Goal: Information Seeking & Learning: Learn about a topic

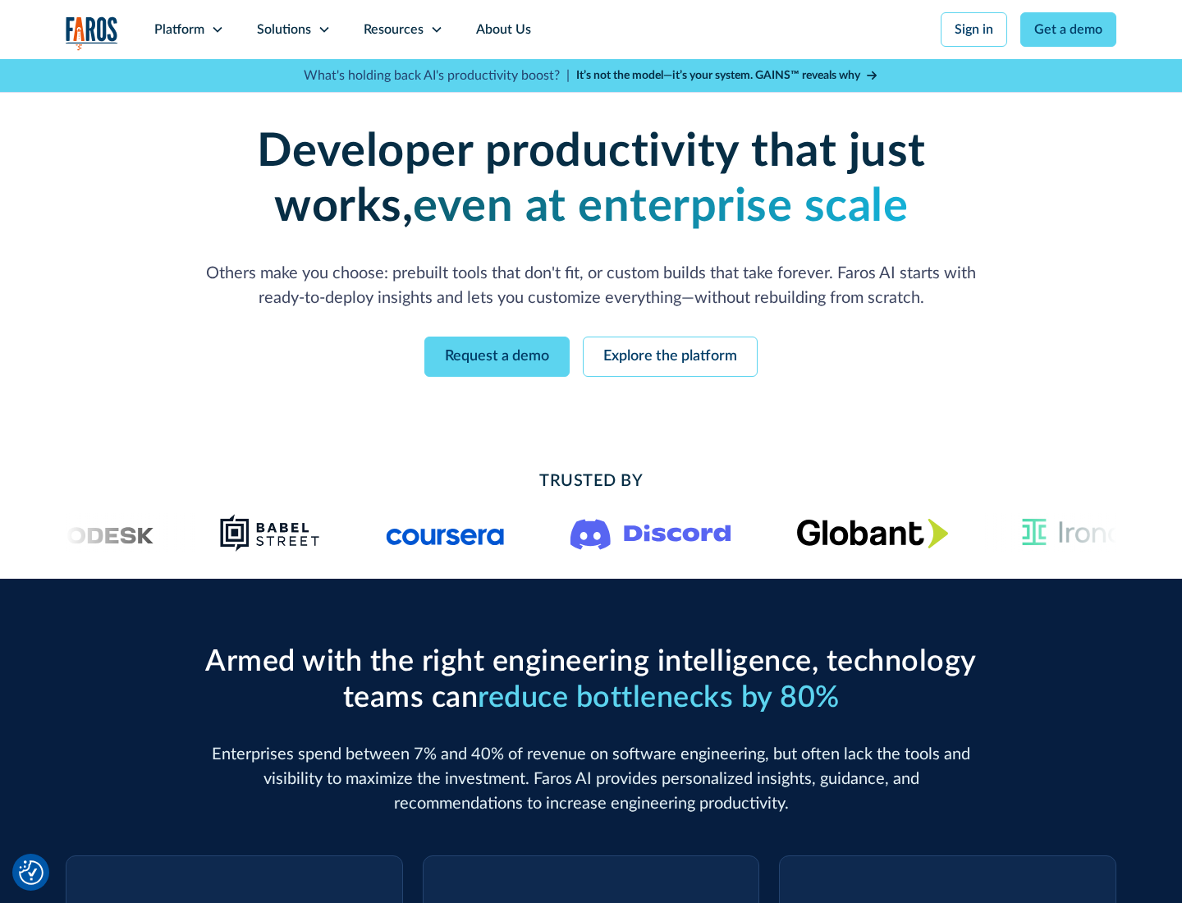
click at [217, 30] on icon at bounding box center [217, 29] width 13 height 13
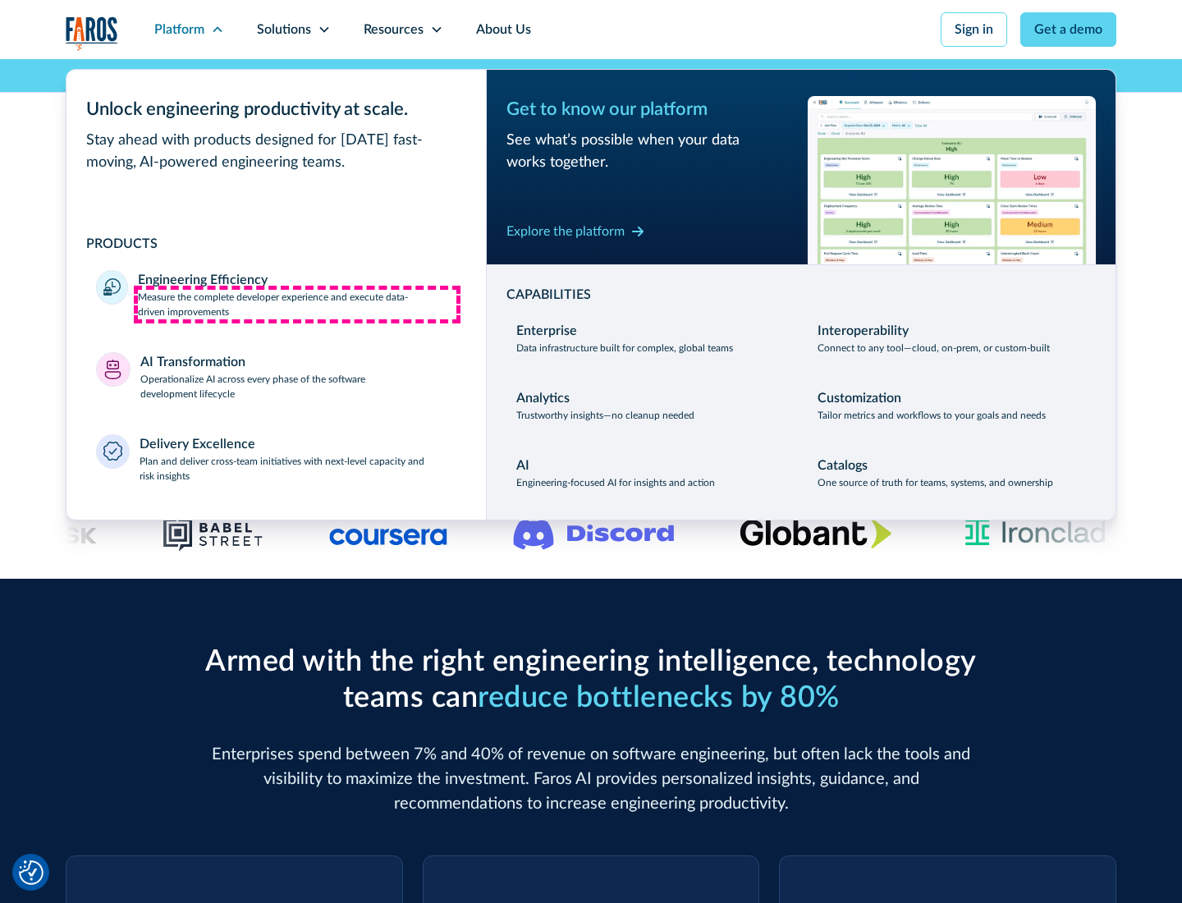
click at [297, 304] on p "Measure the complete developer experience and execute data-driven improvements" at bounding box center [297, 305] width 318 height 30
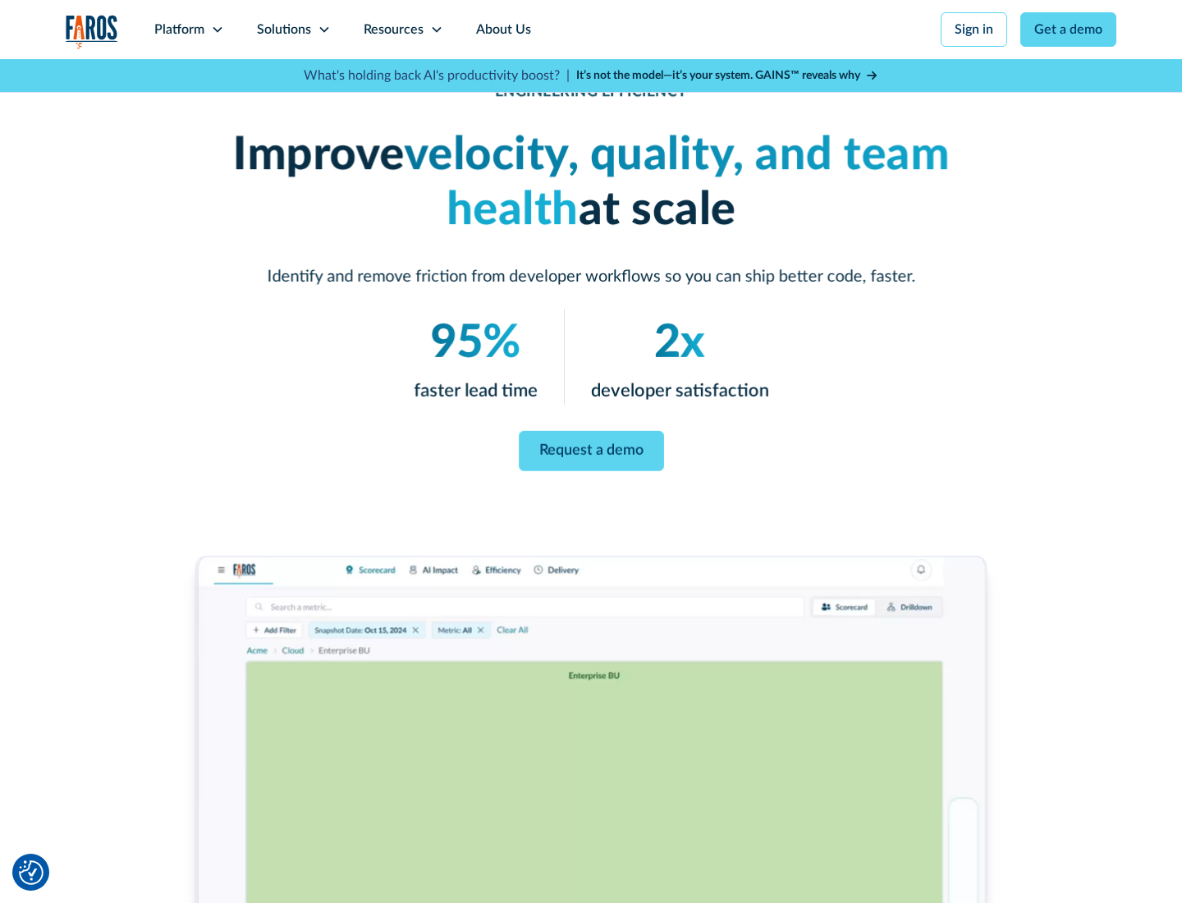
click at [591, 448] on link "Request a demo" at bounding box center [591, 451] width 145 height 40
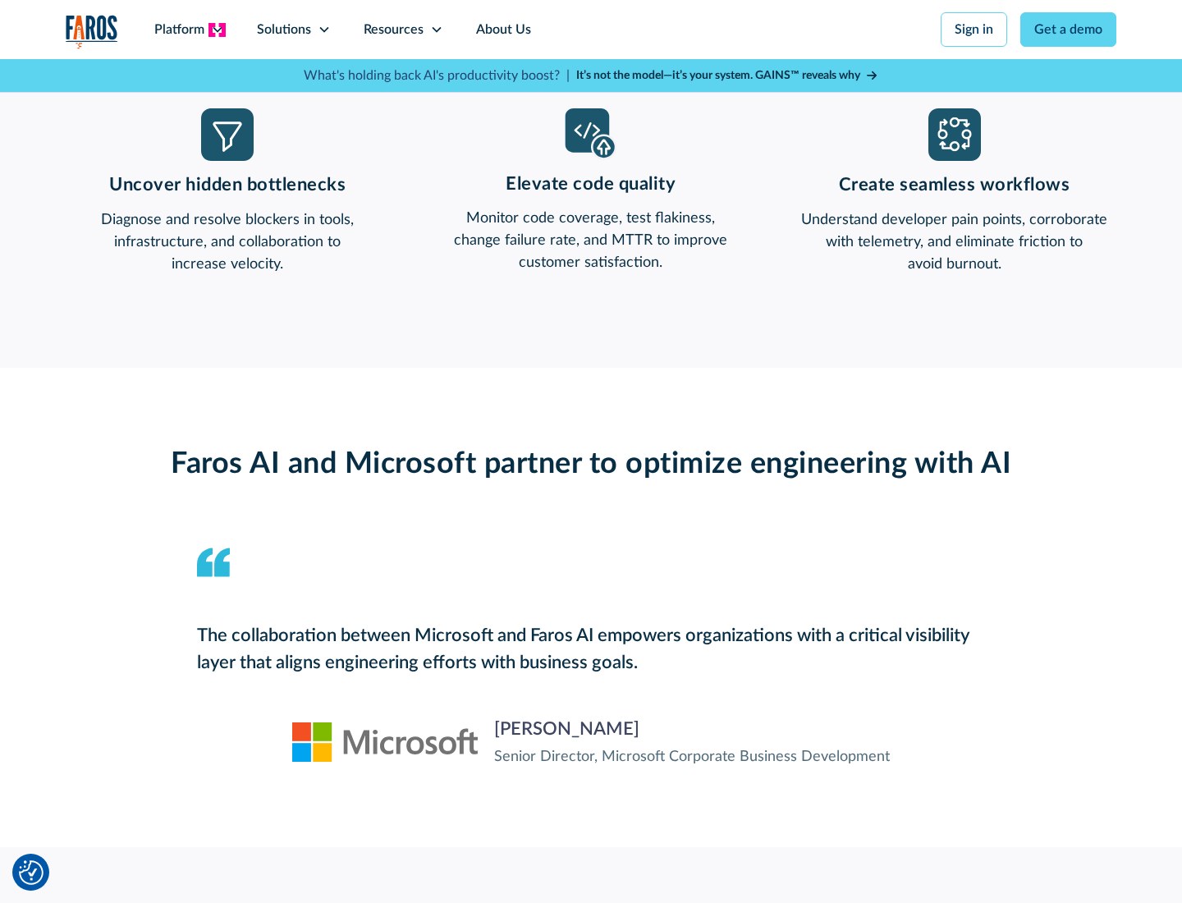
click at [217, 30] on icon at bounding box center [217, 29] width 13 height 13
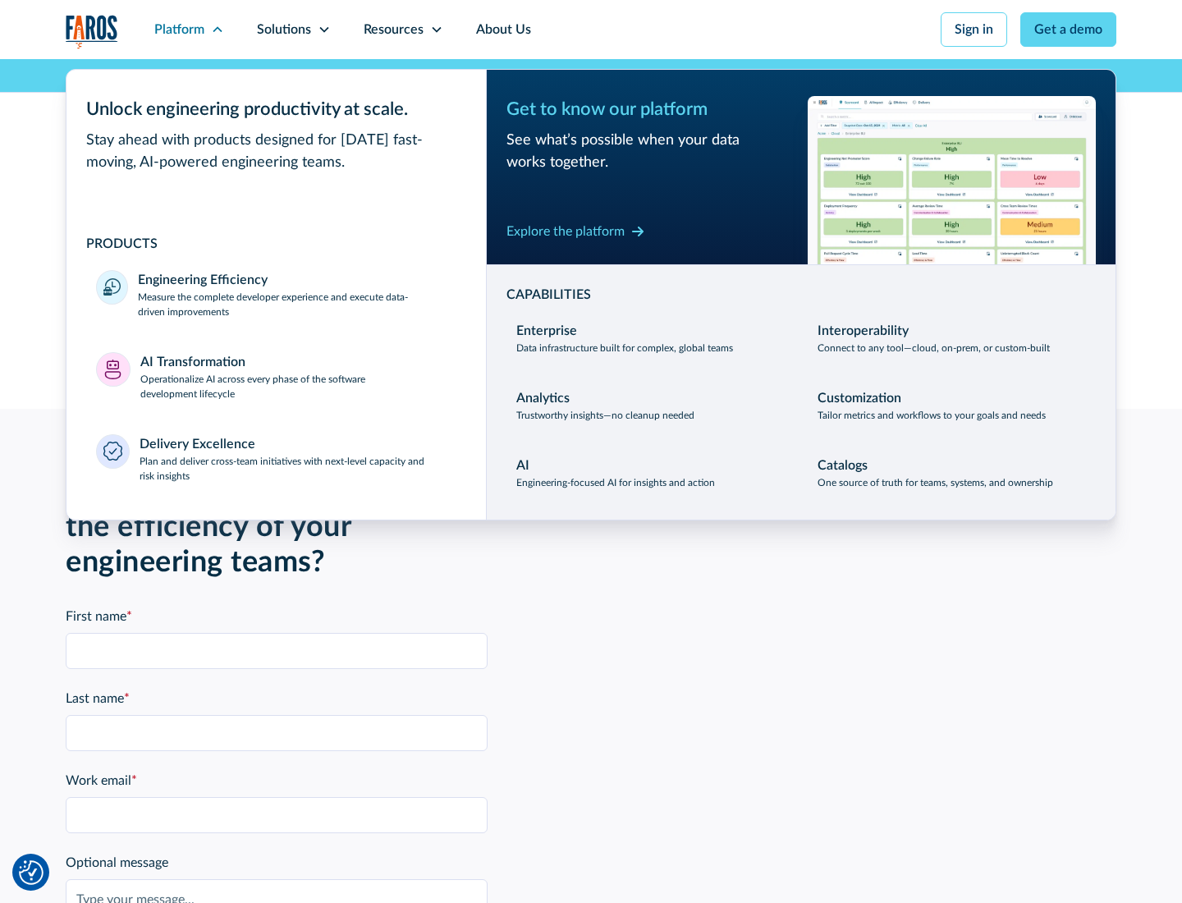
scroll to position [3601, 0]
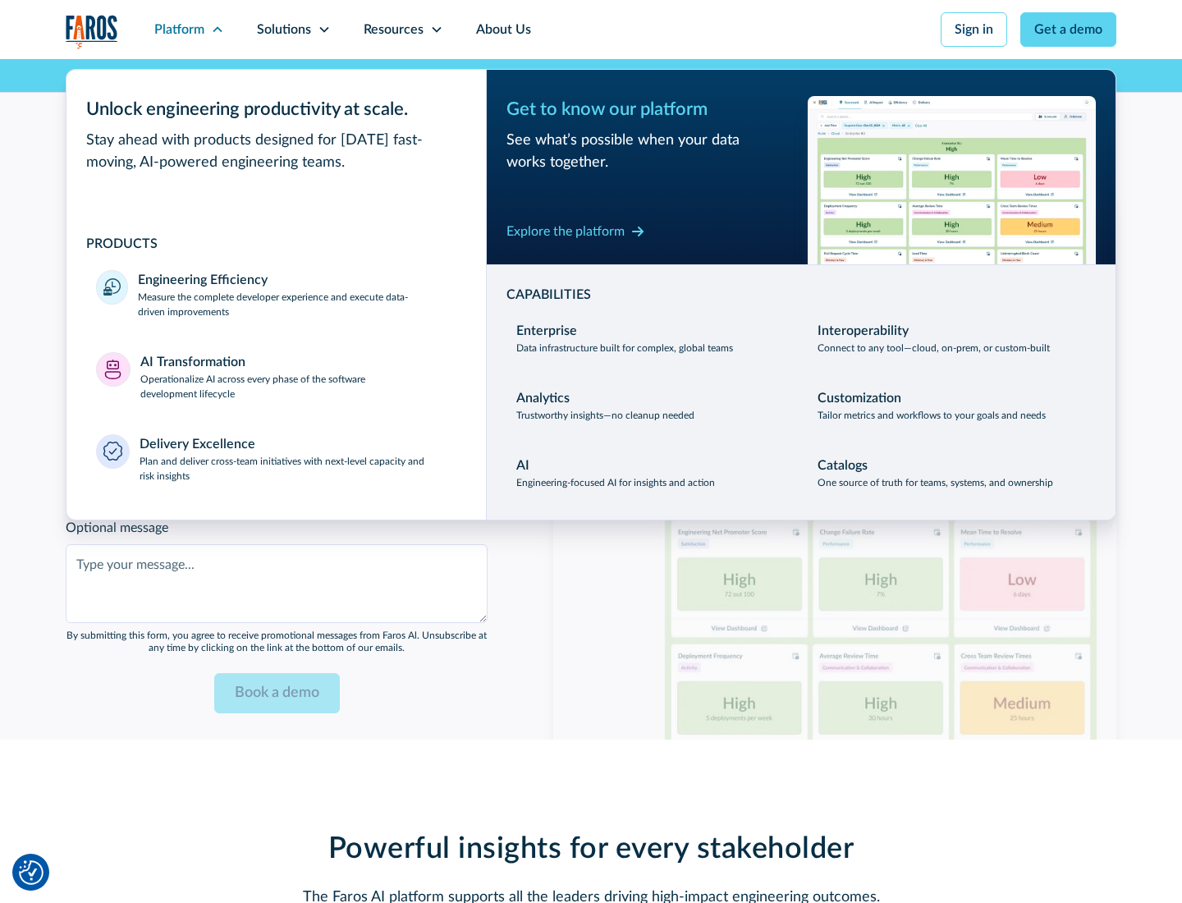
click at [298, 376] on p "Operationalize AI across every phase of the software development lifecycle" at bounding box center [298, 387] width 317 height 30
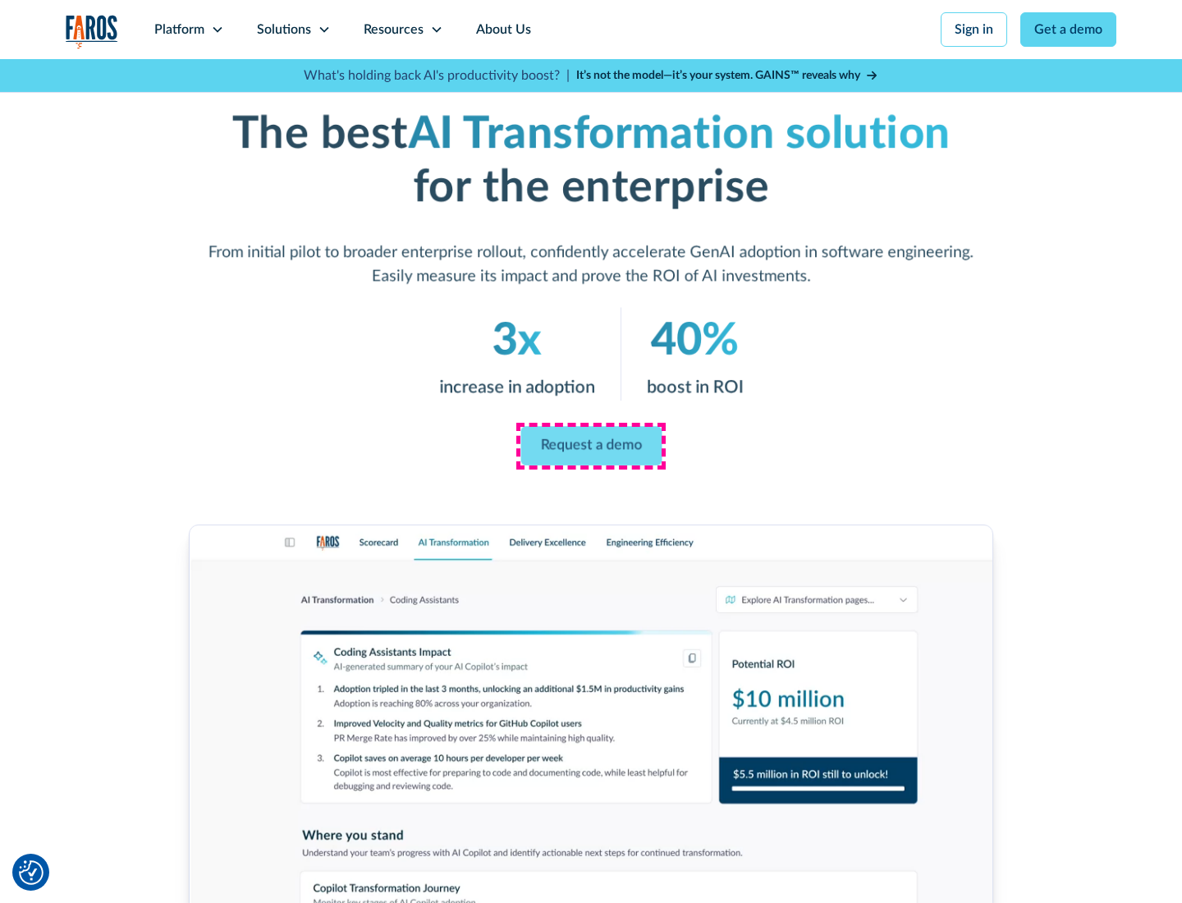
click at [591, 446] on link "Request a demo" at bounding box center [590, 446] width 141 height 39
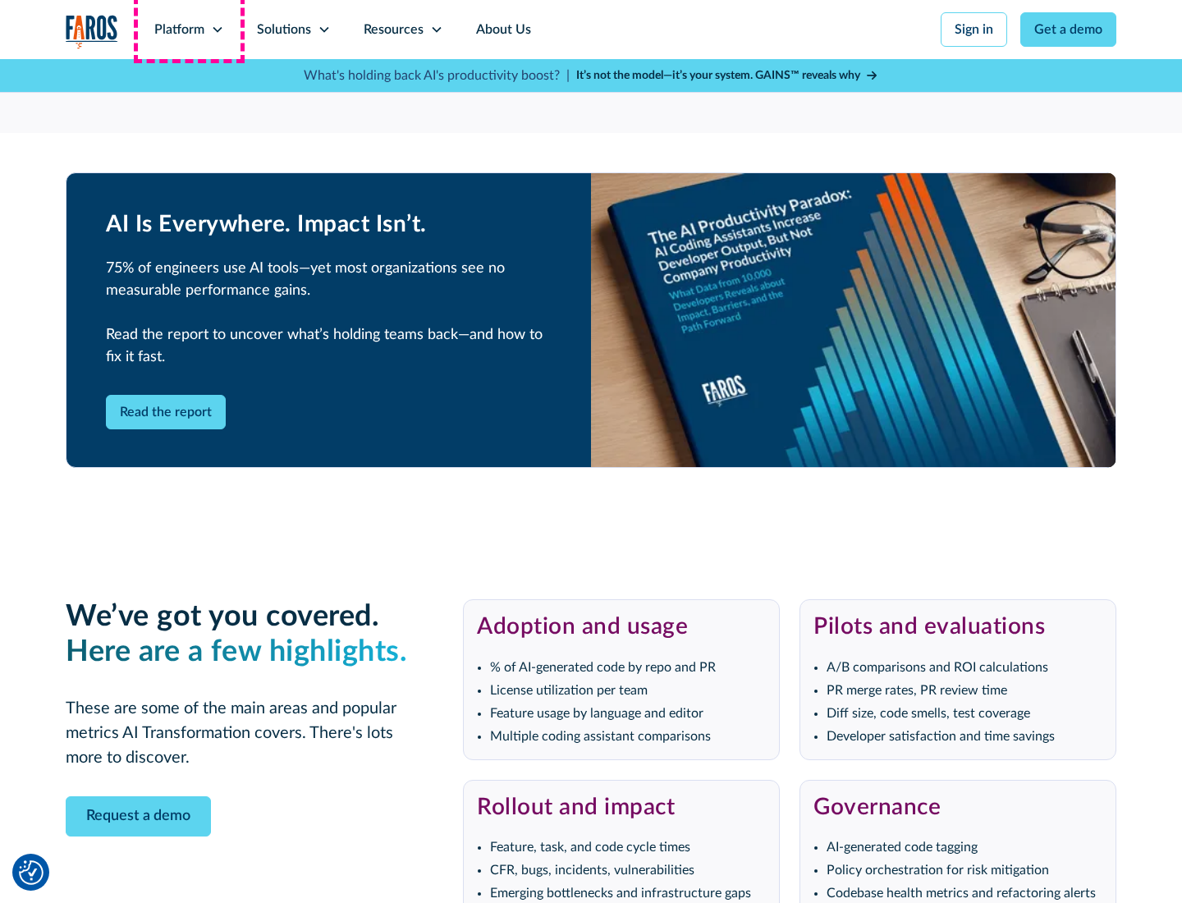
click at [189, 30] on div "Platform" at bounding box center [179, 30] width 50 height 20
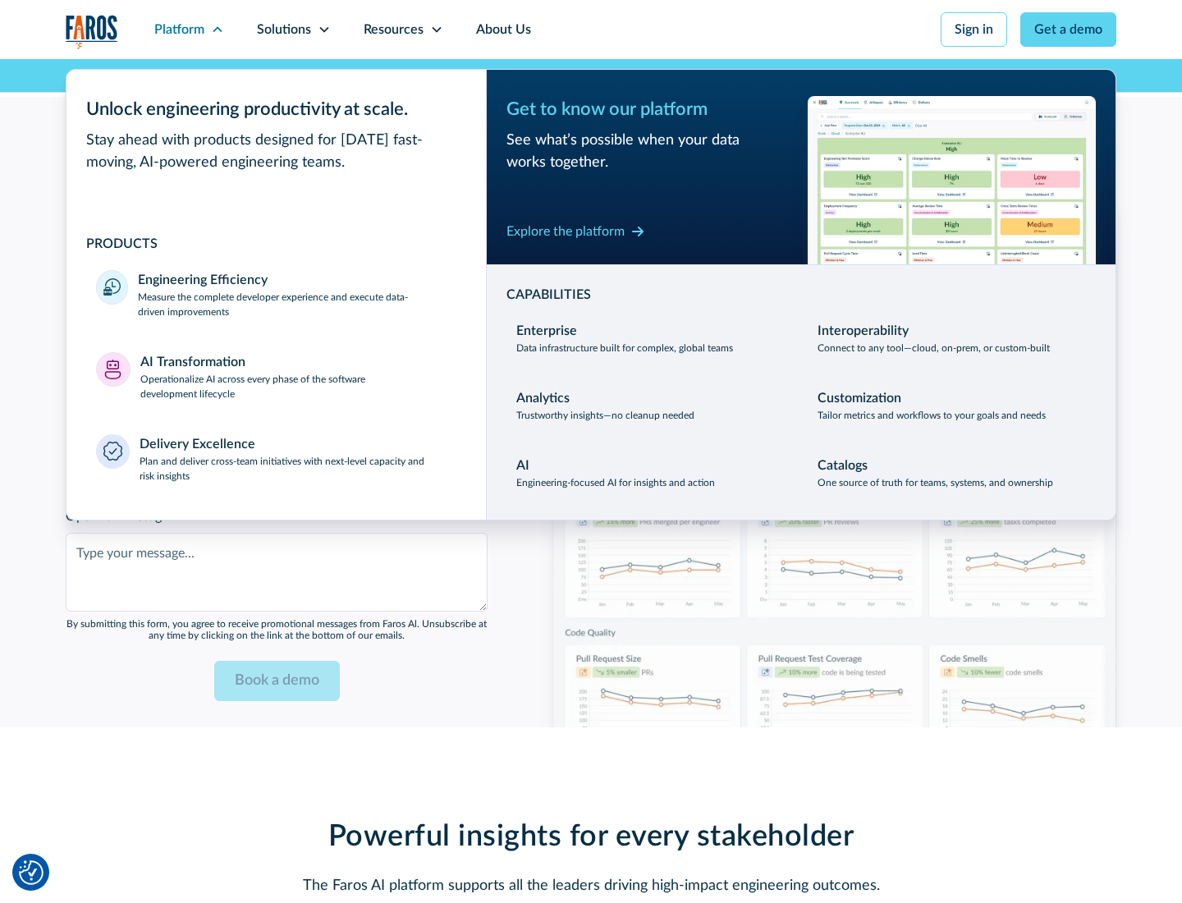
scroll to position [3996, 0]
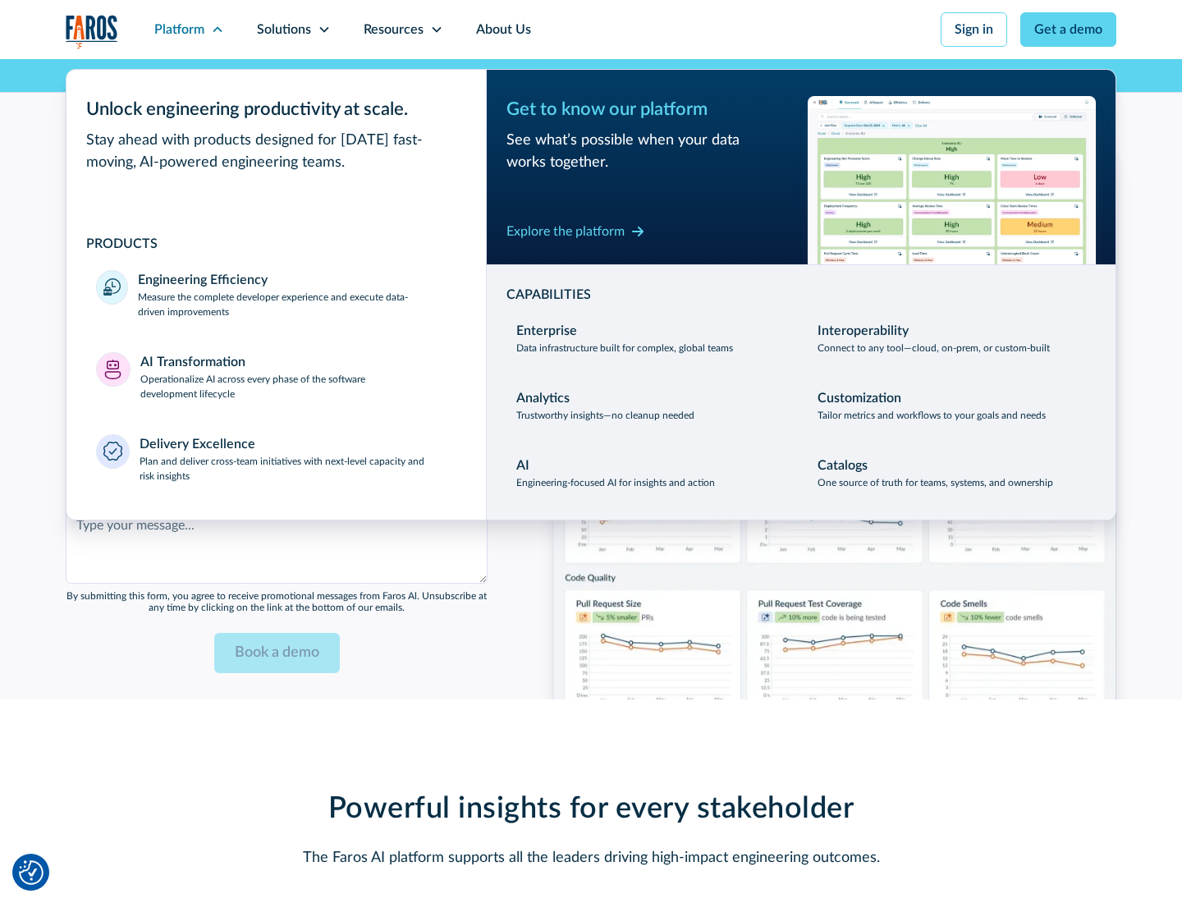
click at [566, 231] on div "Explore the platform" at bounding box center [565, 232] width 118 height 20
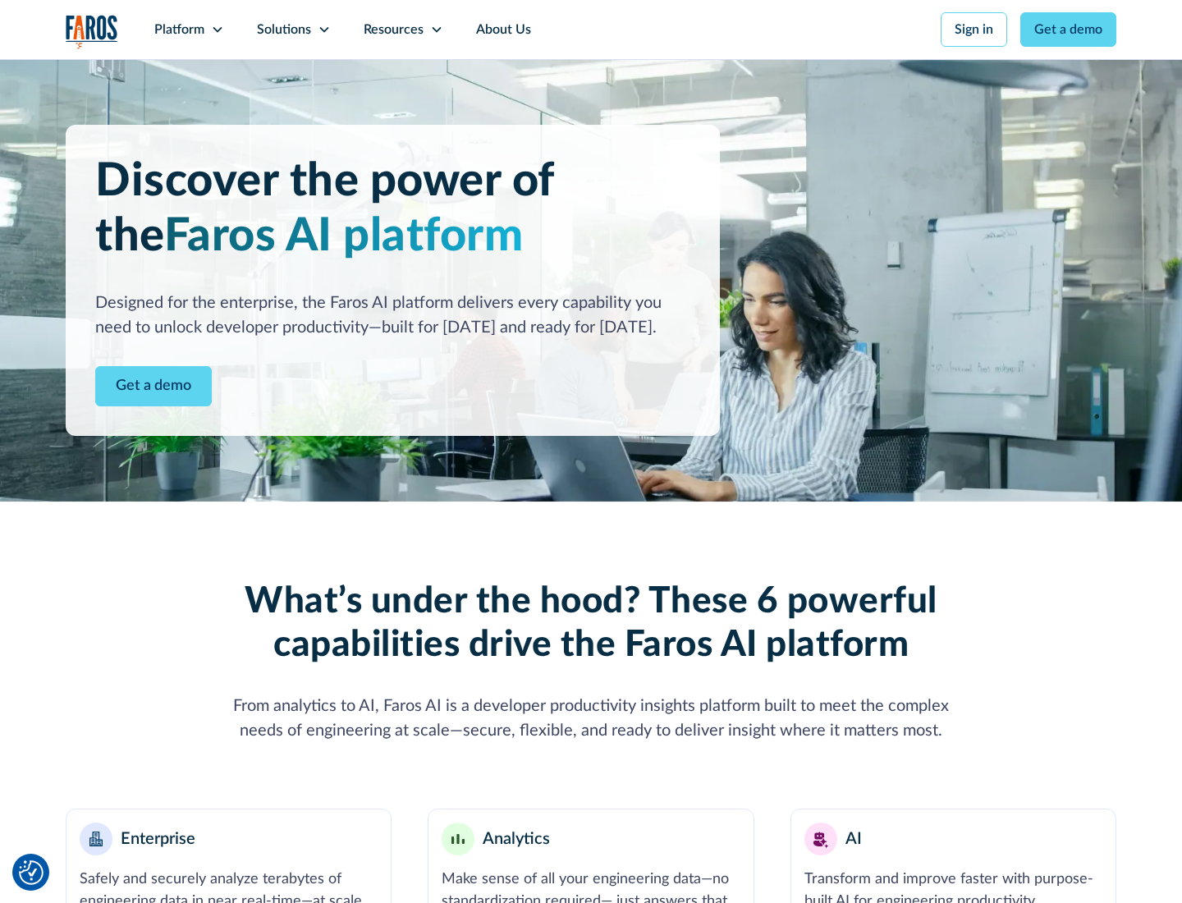
click at [153, 386] on link "Get a demo" at bounding box center [153, 386] width 117 height 40
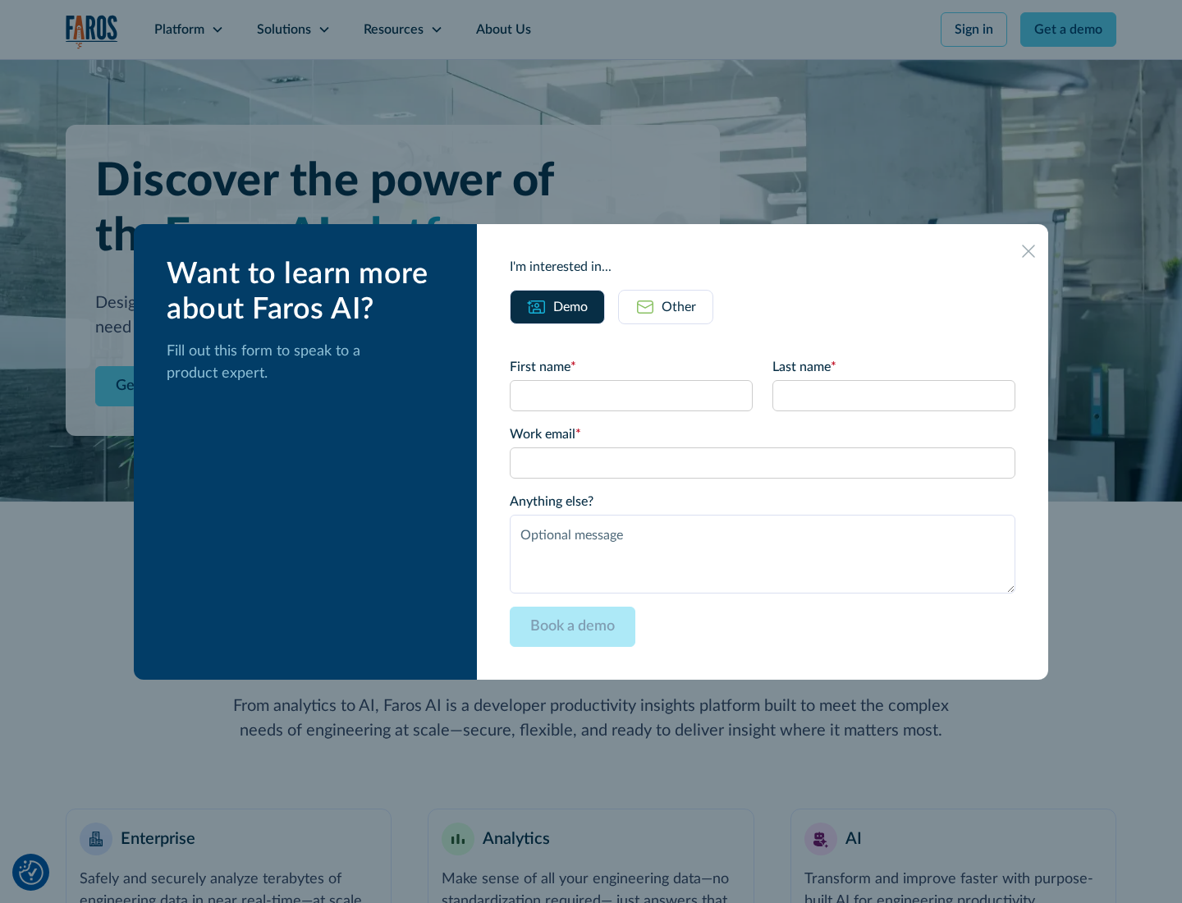
click at [679, 306] on div "Other" at bounding box center [679, 307] width 34 height 20
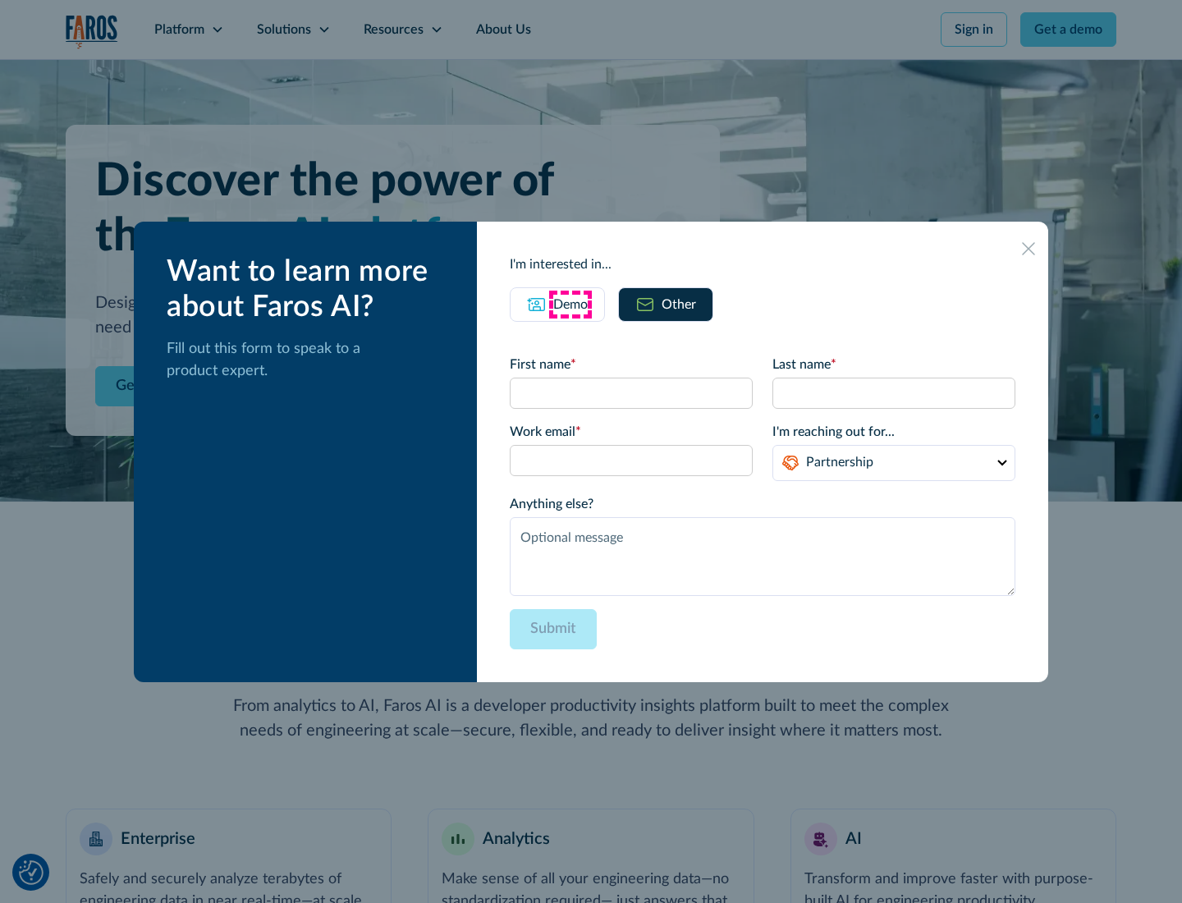
click at [570, 304] on div "Demo" at bounding box center [570, 305] width 34 height 20
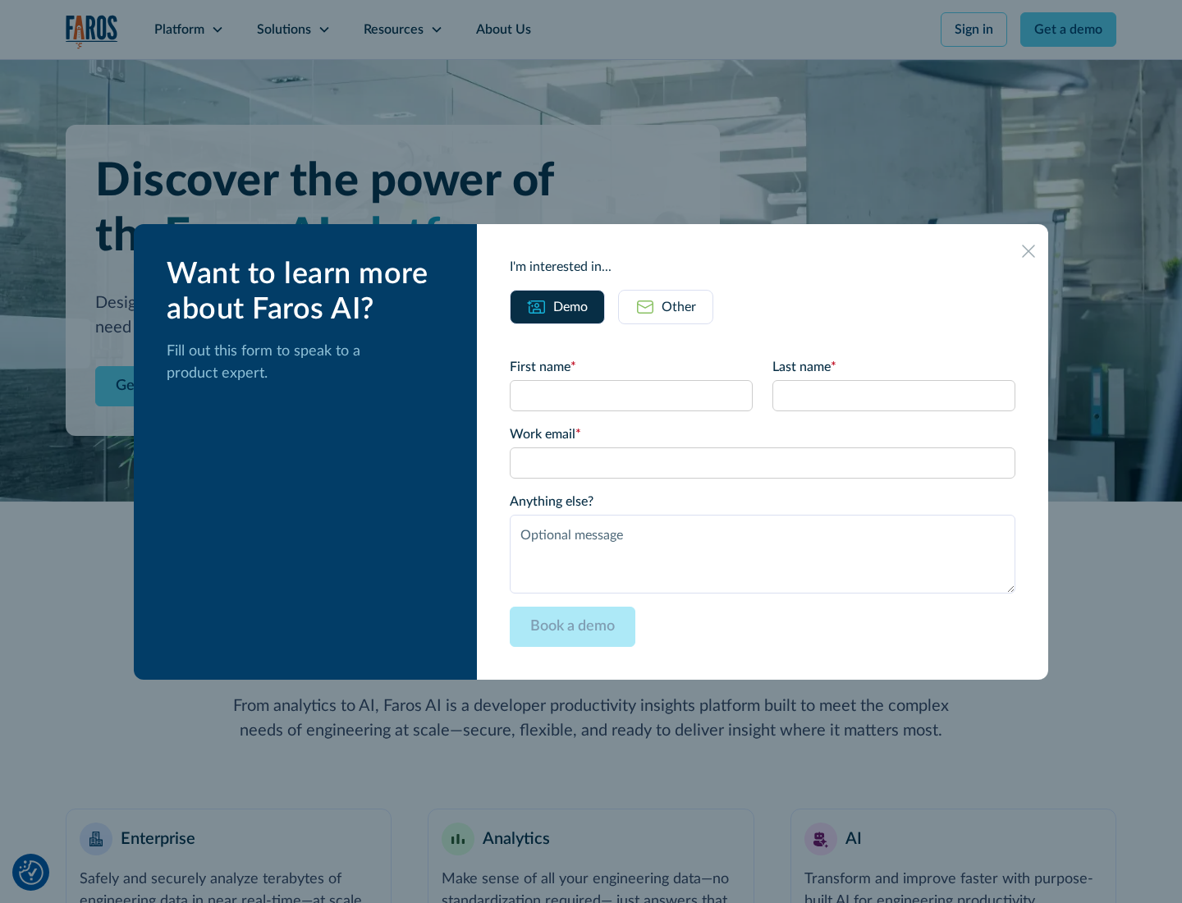
click at [1028, 250] on icon at bounding box center [1028, 251] width 13 height 13
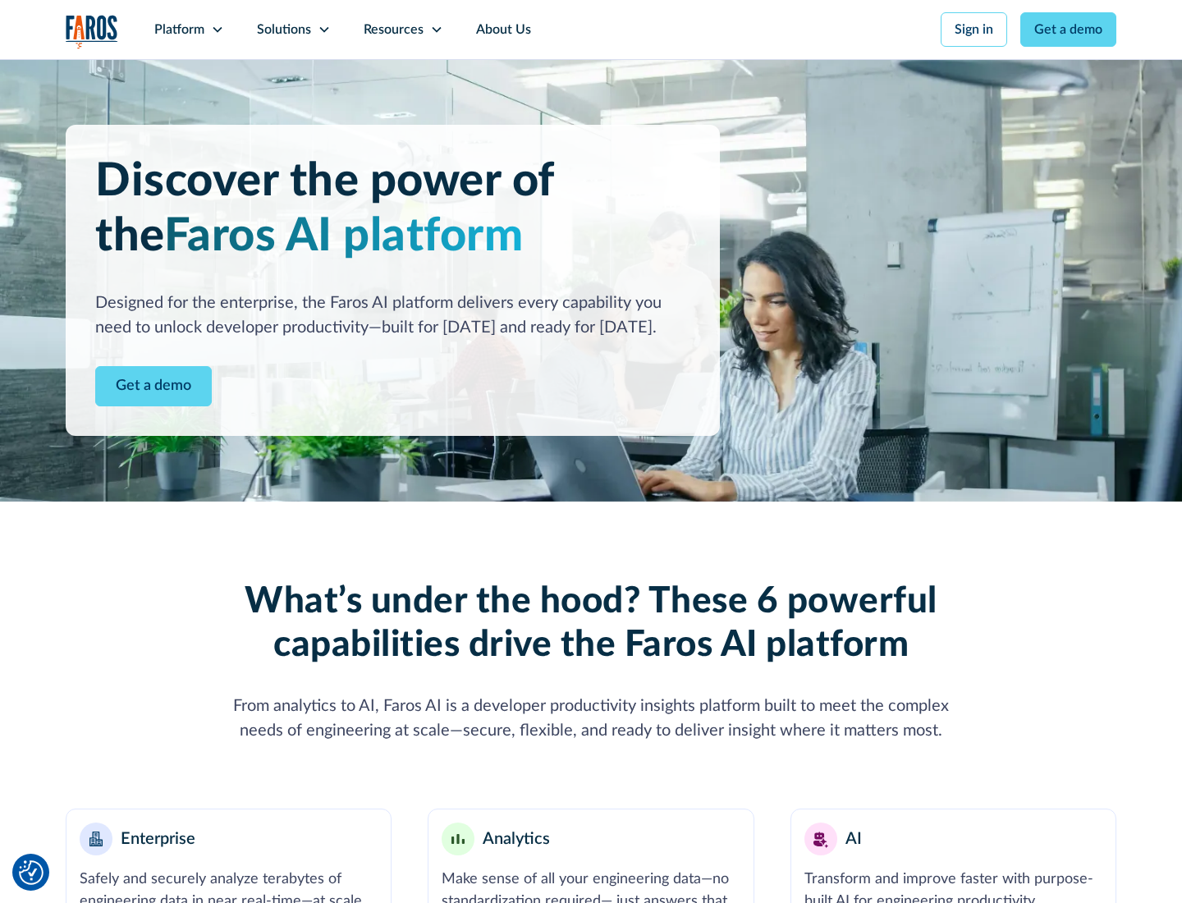
click at [217, 30] on icon at bounding box center [217, 29] width 13 height 13
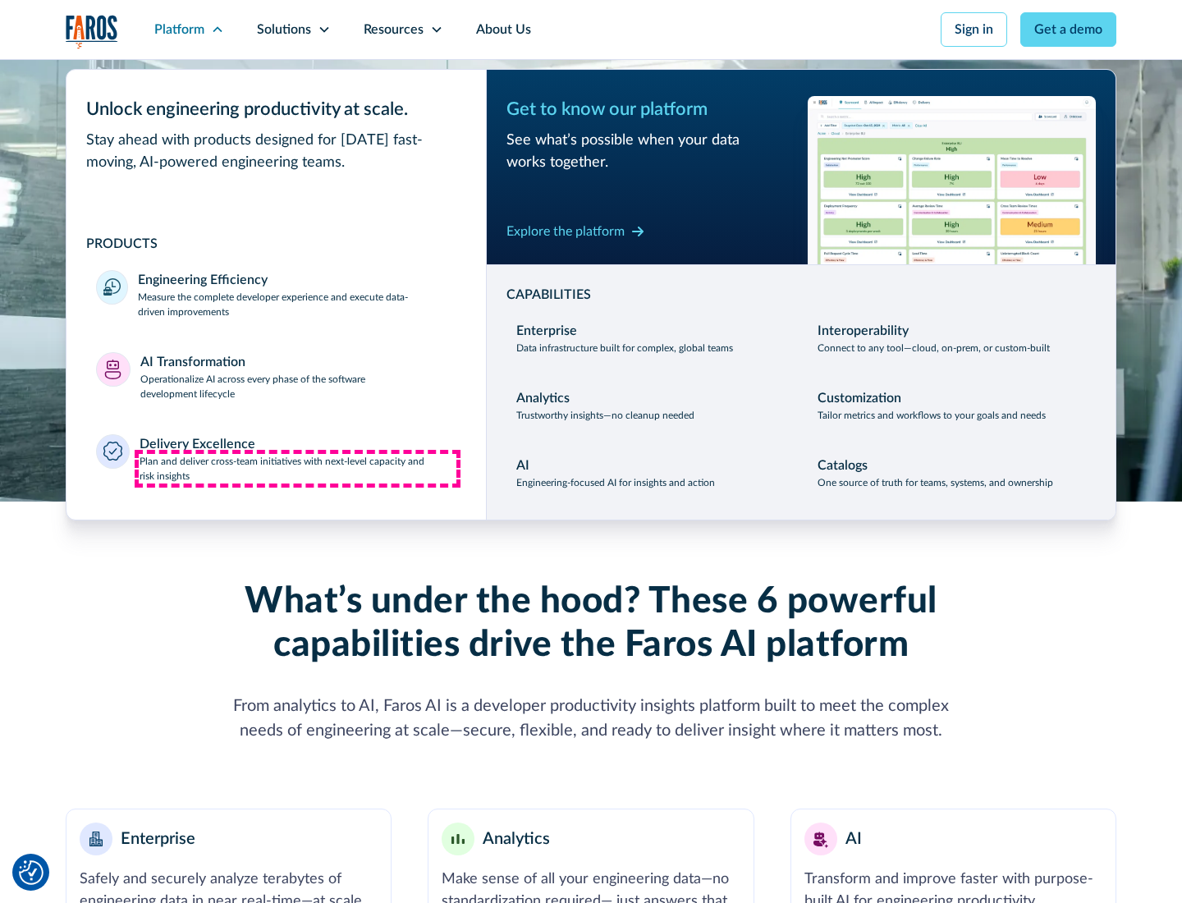
click at [297, 468] on p "Plan and deliver cross-team initiatives with next-level capacity and risk insig…" at bounding box center [299, 469] width 318 height 30
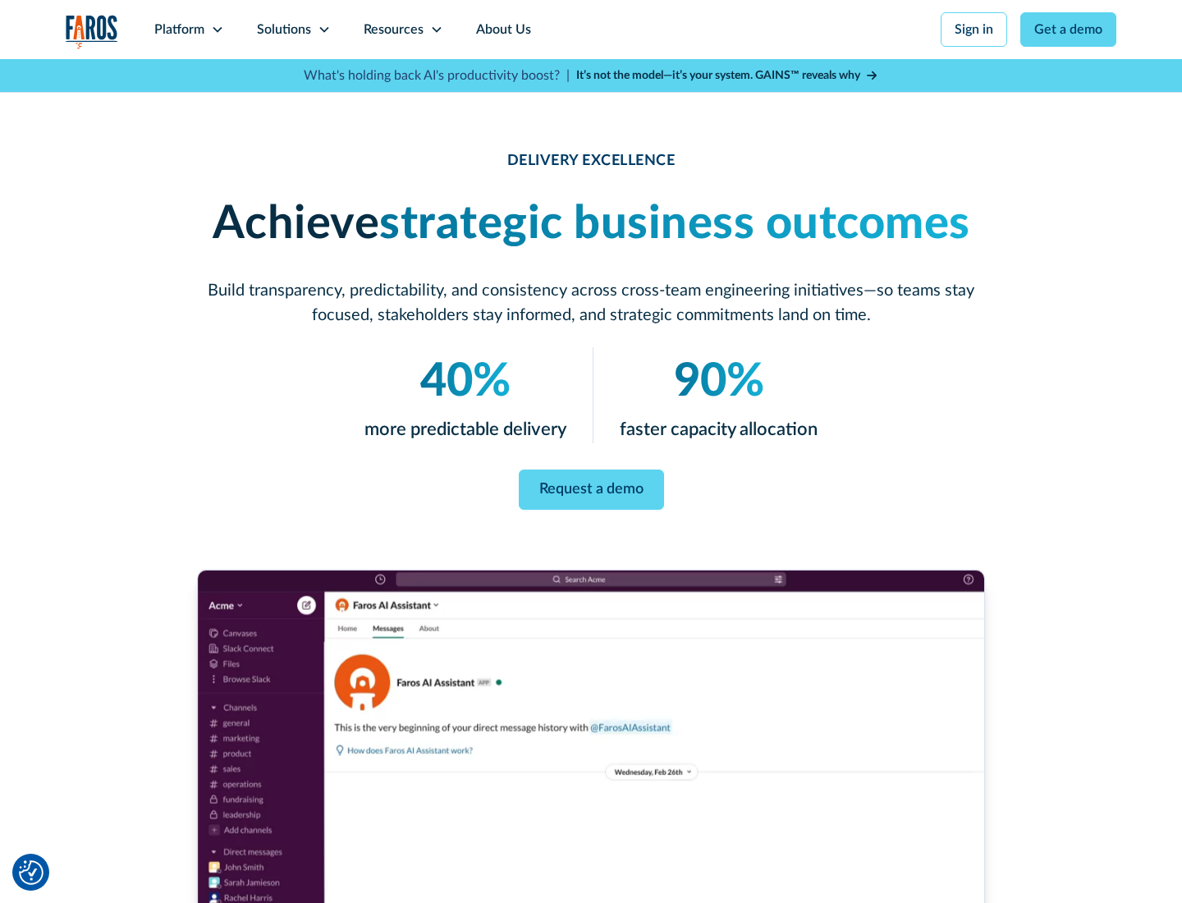
click at [323, 30] on icon at bounding box center [324, 29] width 13 height 13
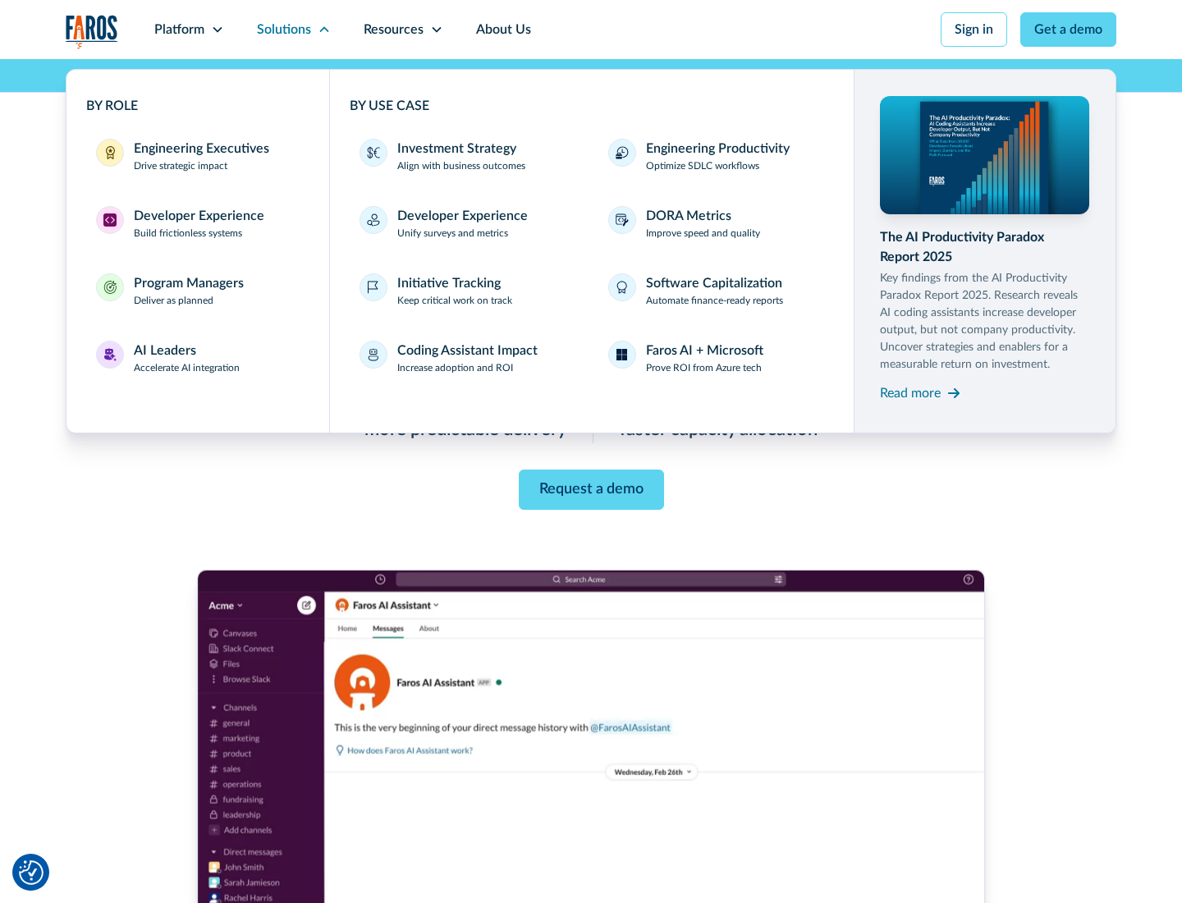
click at [197, 156] on div "Engineering Executives" at bounding box center [201, 149] width 135 height 20
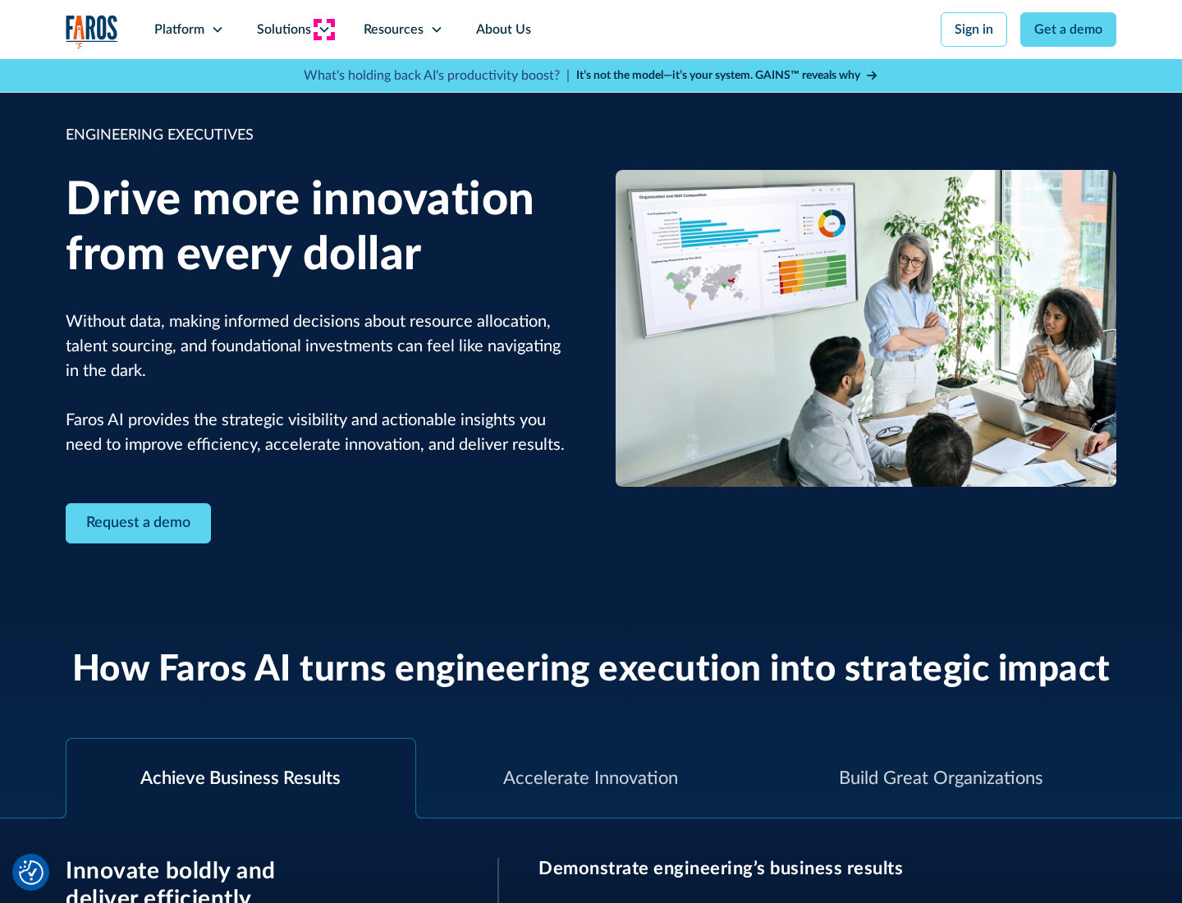
click at [323, 30] on icon at bounding box center [324, 29] width 13 height 13
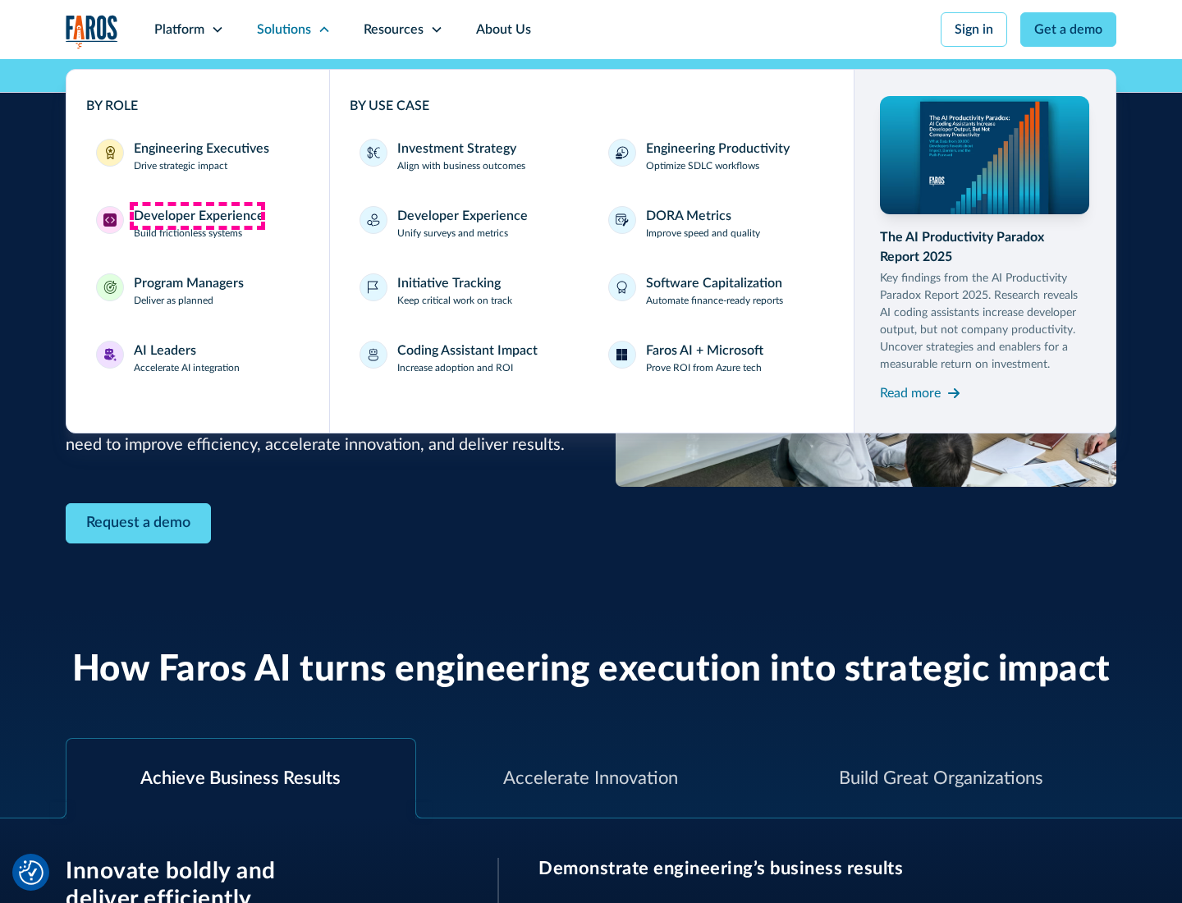
click at [197, 216] on div "Developer Experience" at bounding box center [199, 216] width 131 height 20
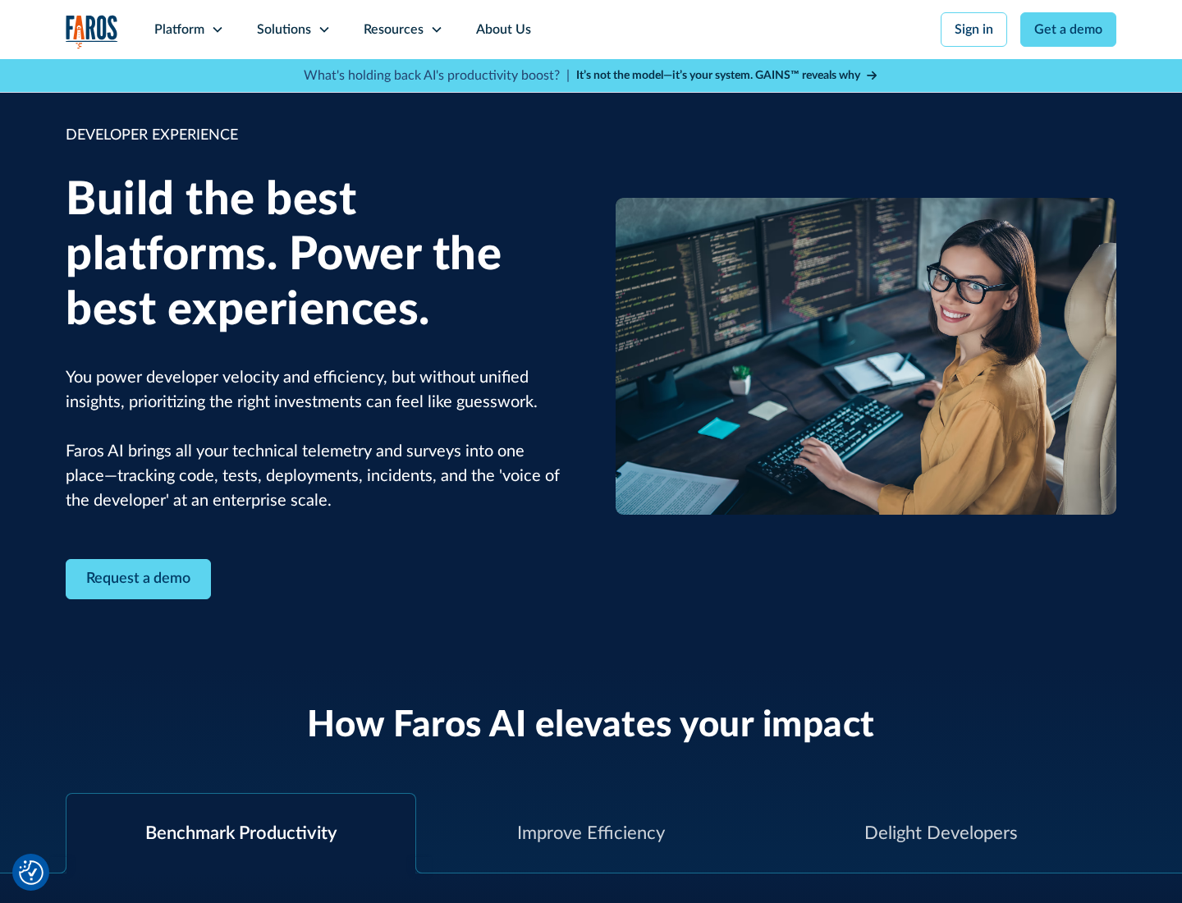
click at [293, 30] on div "Solutions" at bounding box center [284, 30] width 54 height 20
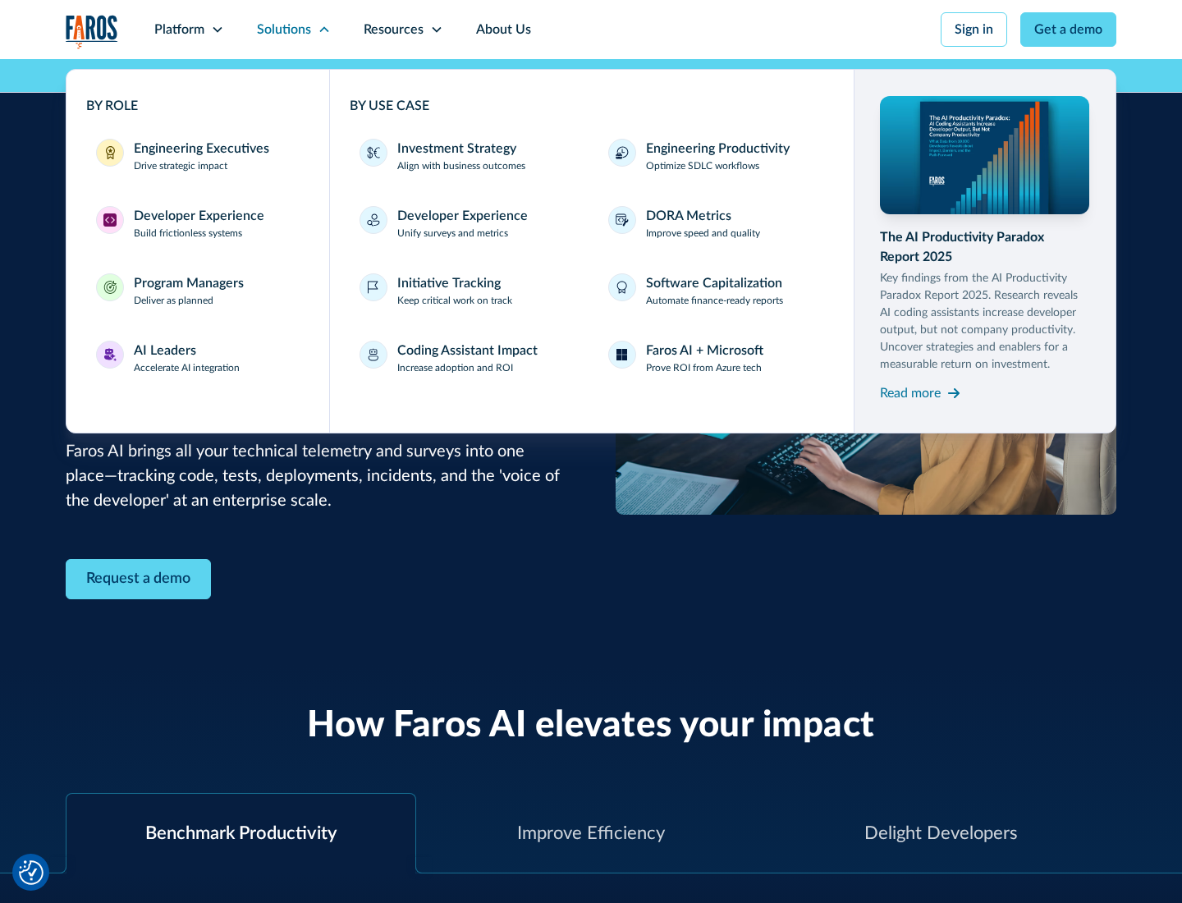
click at [188, 291] on div "Program Managers" at bounding box center [189, 283] width 110 height 20
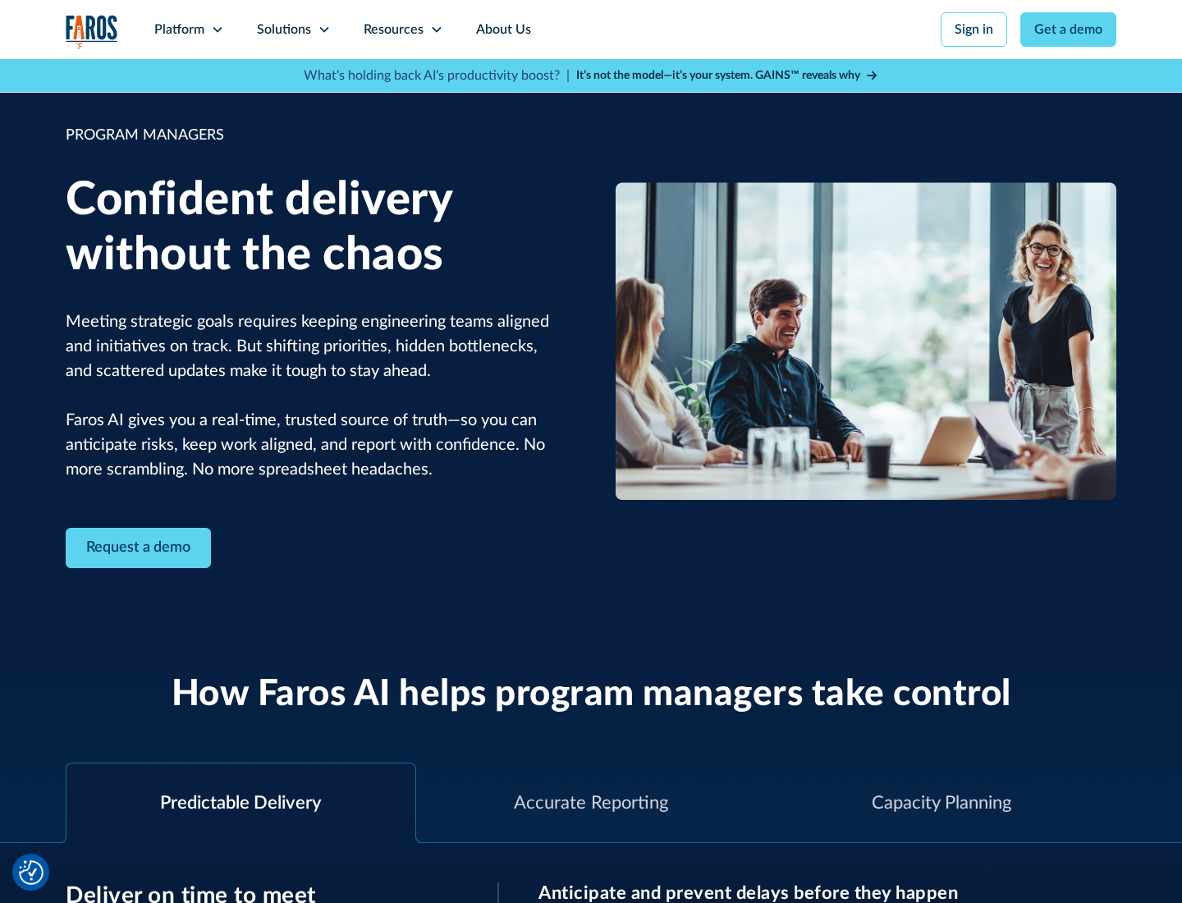
click at [323, 30] on icon at bounding box center [324, 29] width 13 height 13
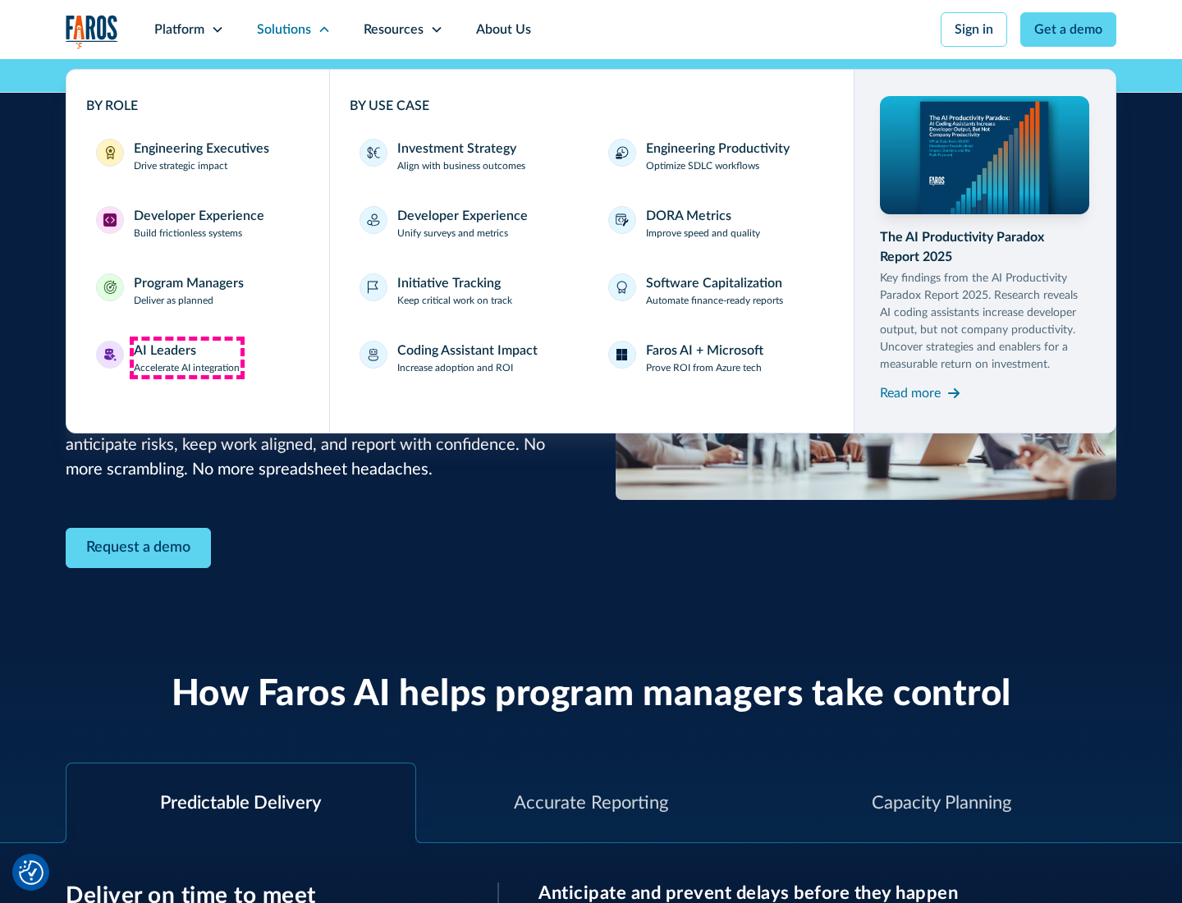
click at [187, 358] on div "AI Leaders" at bounding box center [165, 351] width 62 height 20
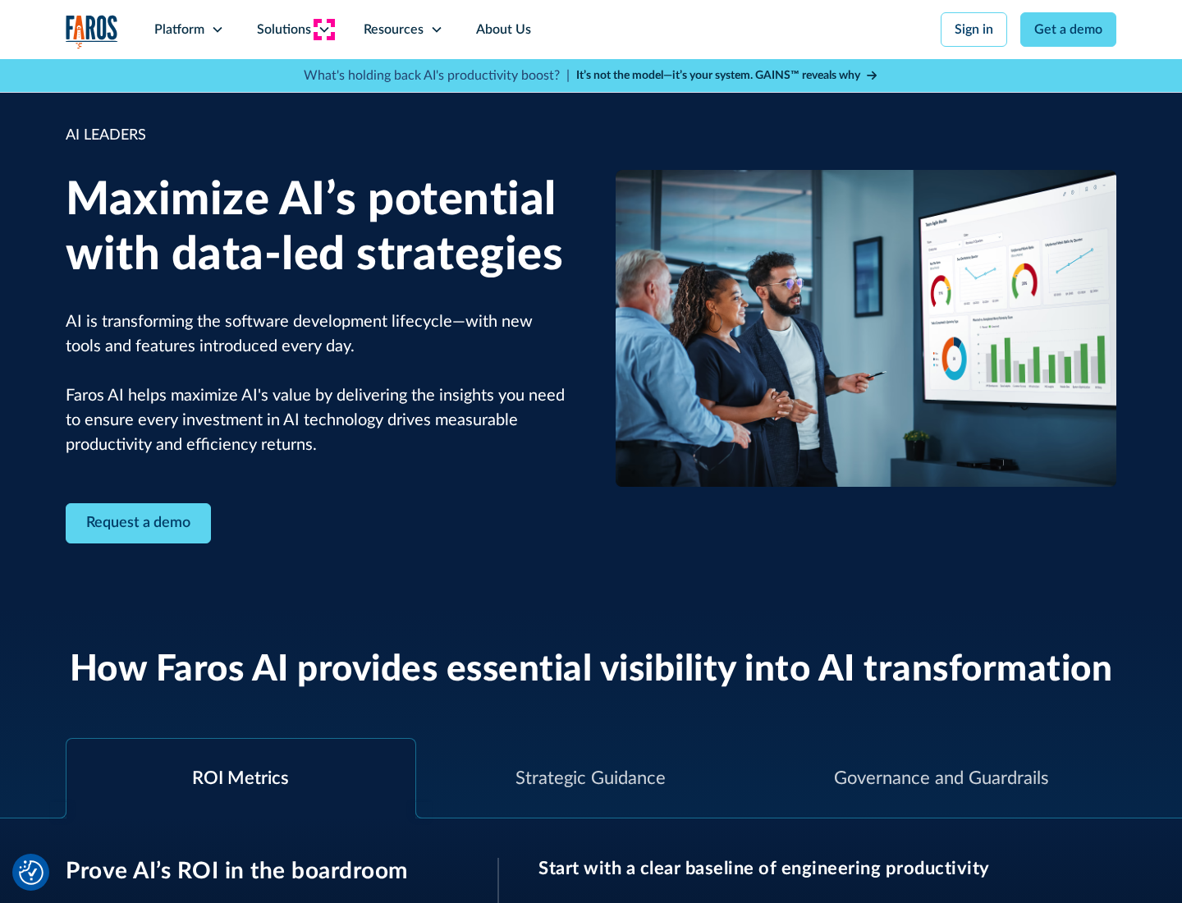
click at [323, 30] on icon at bounding box center [324, 29] width 13 height 13
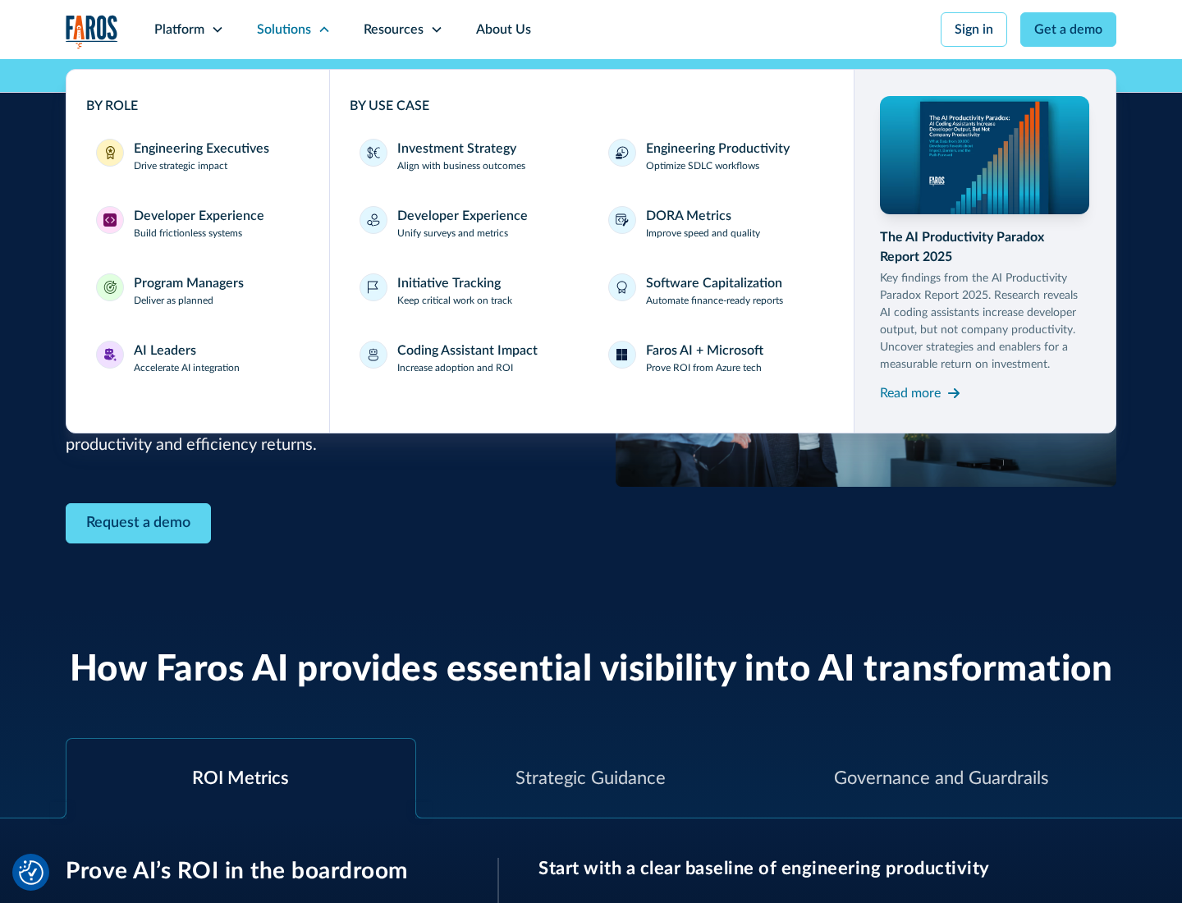
click at [455, 149] on div "Investment Strategy" at bounding box center [456, 149] width 119 height 20
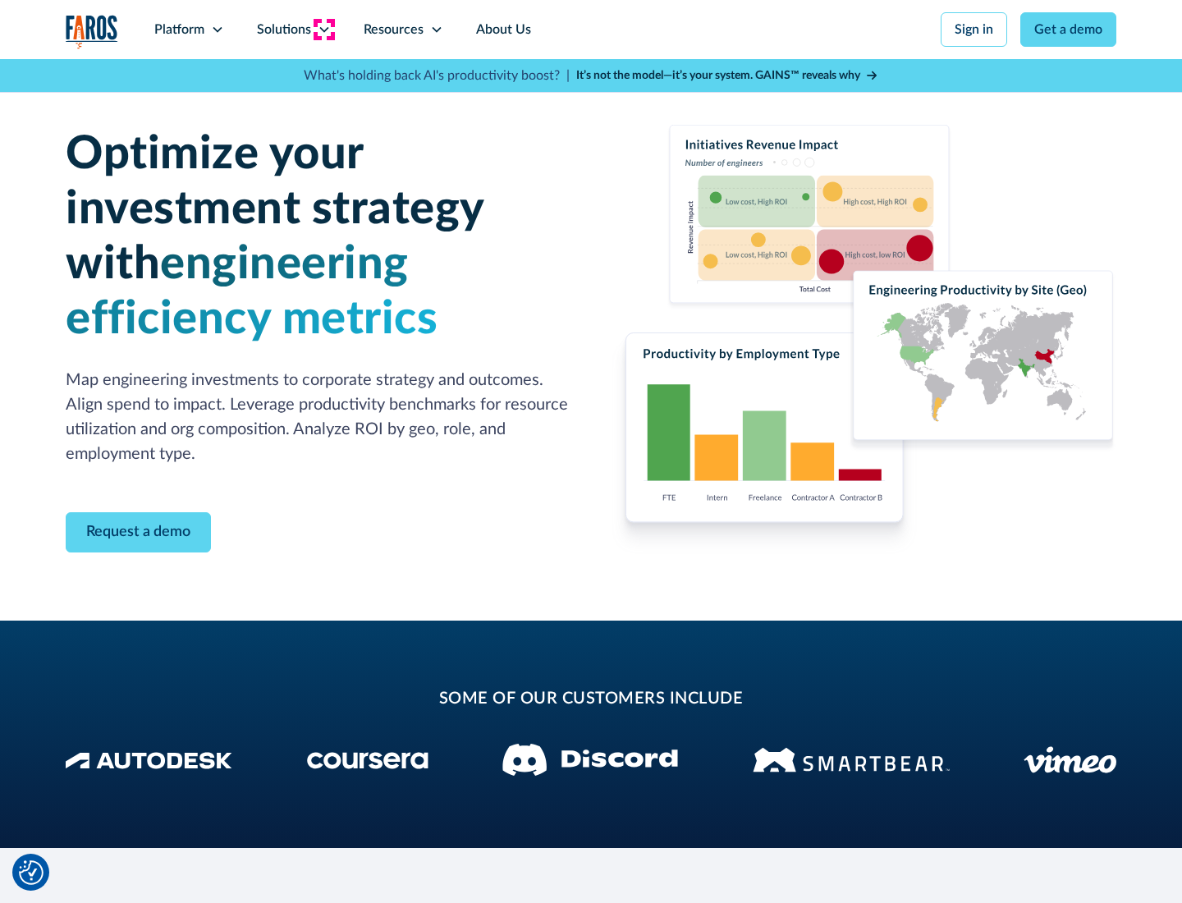
click at [323, 30] on icon at bounding box center [324, 29] width 13 height 13
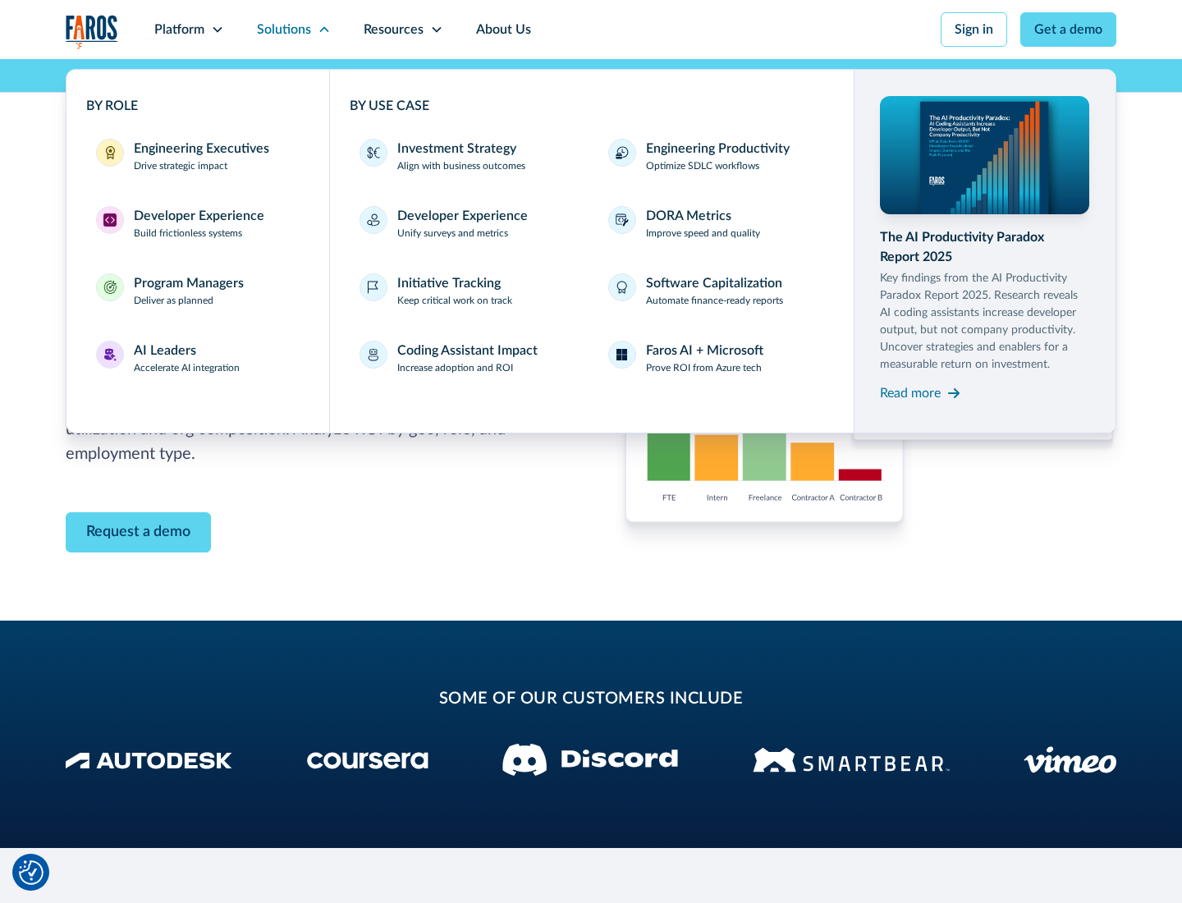
click at [703, 368] on p "Prove ROI from Azure tech" at bounding box center [704, 367] width 116 height 15
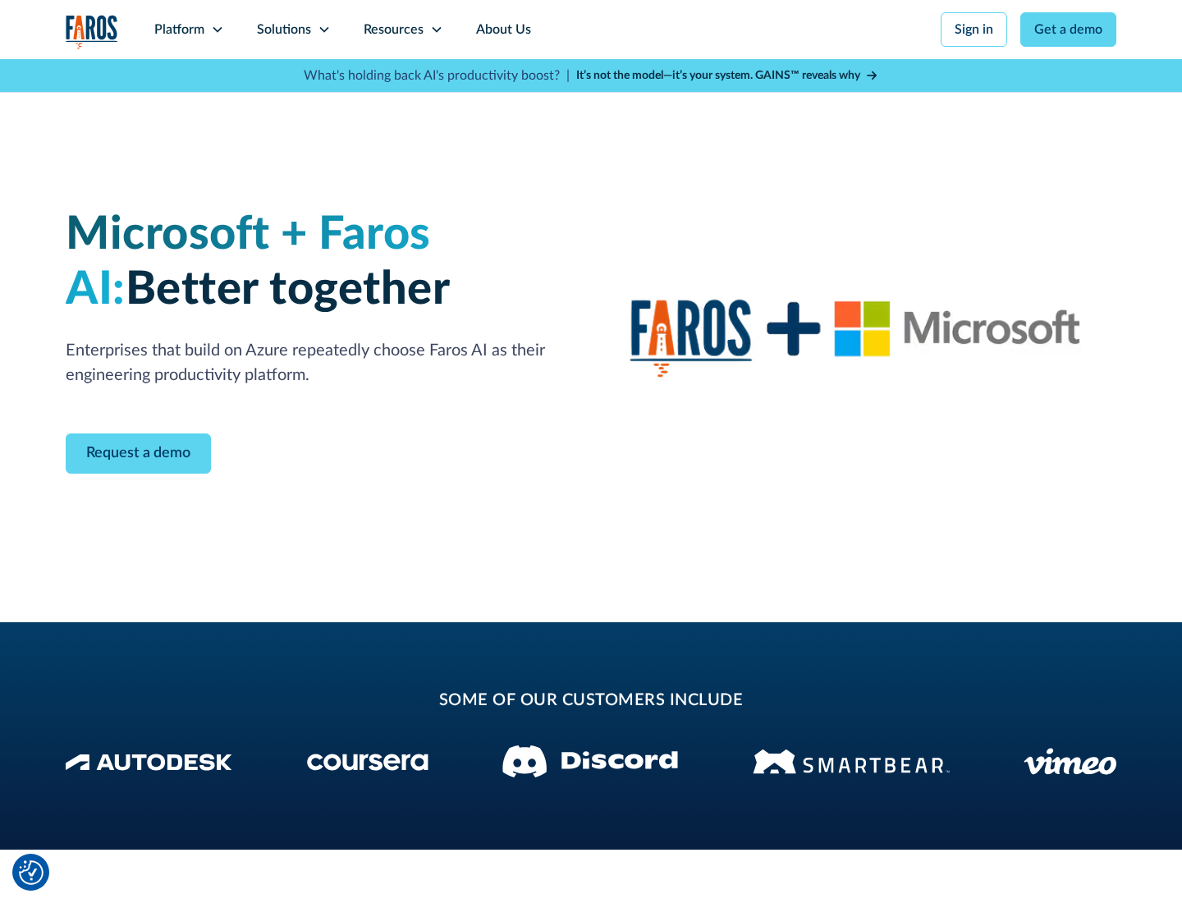
click at [323, 30] on icon at bounding box center [324, 29] width 13 height 13
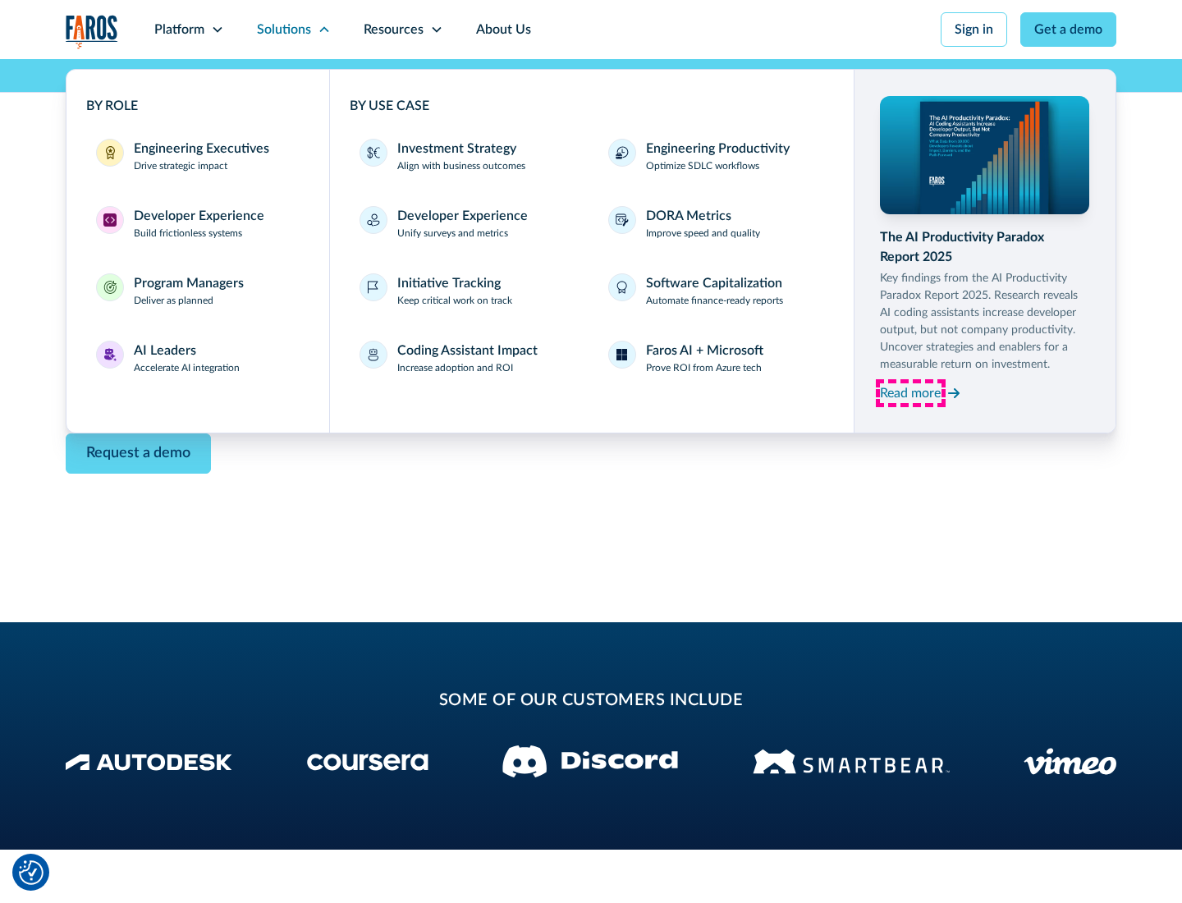
click at [910, 392] on div "Read more" at bounding box center [910, 393] width 61 height 20
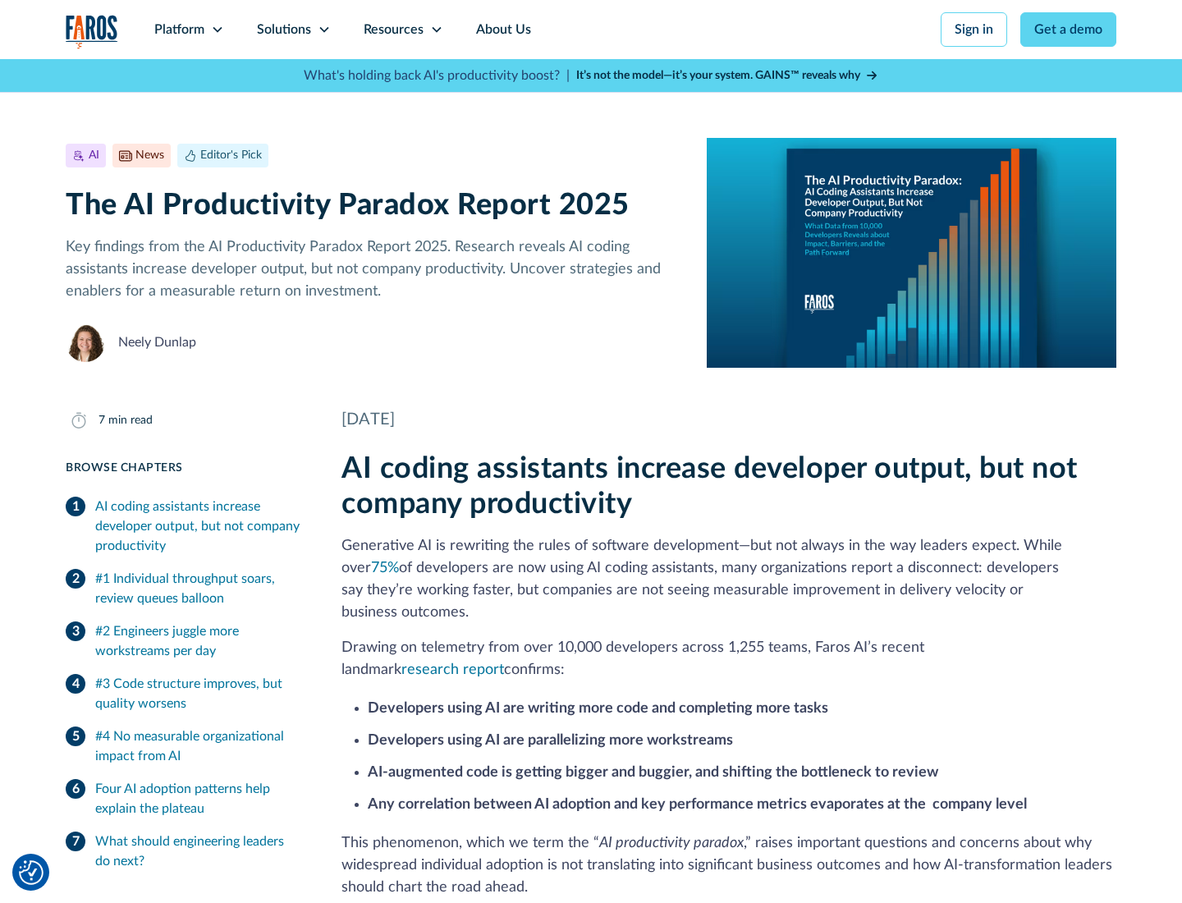
click at [435, 30] on icon at bounding box center [436, 29] width 13 height 13
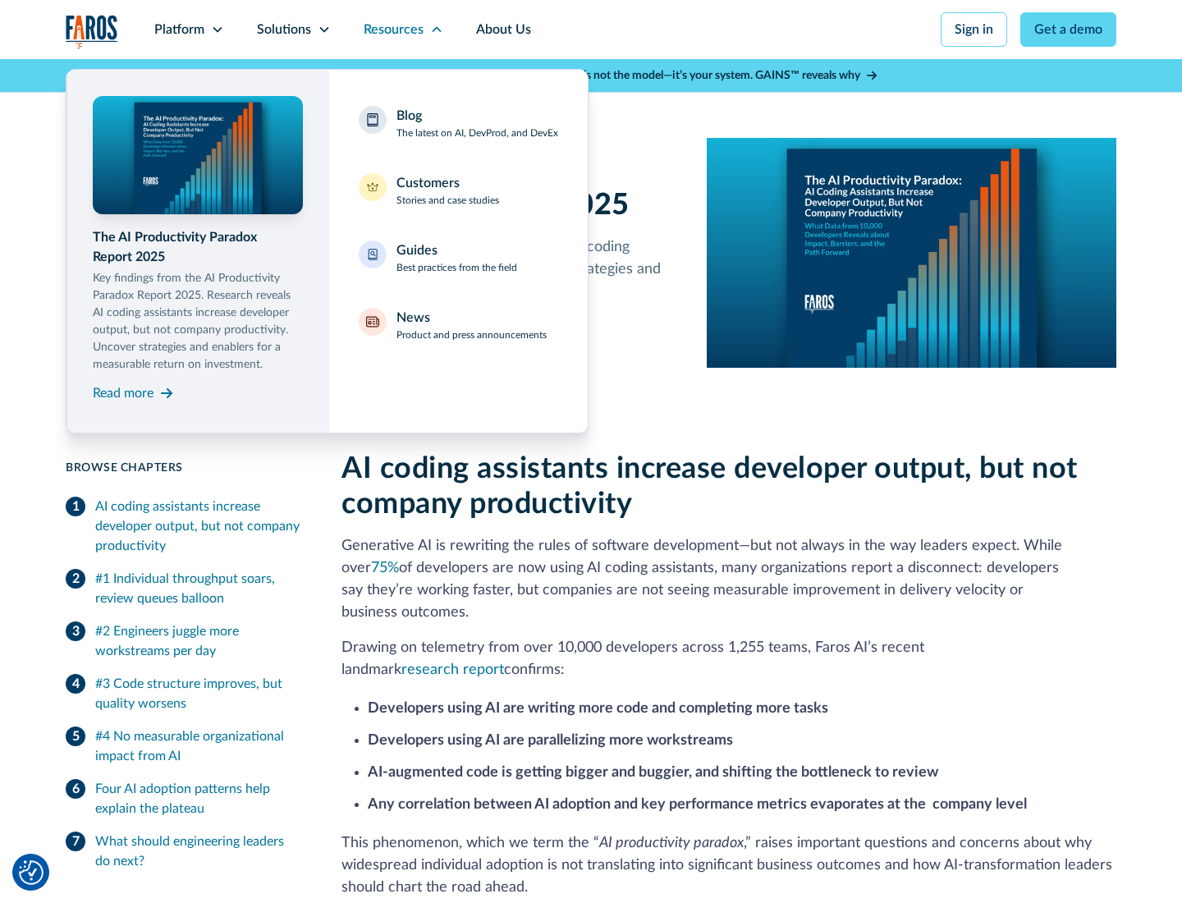
click at [477, 123] on div "Blog The latest on AI, DevProd, and DevEx" at bounding box center [477, 123] width 162 height 34
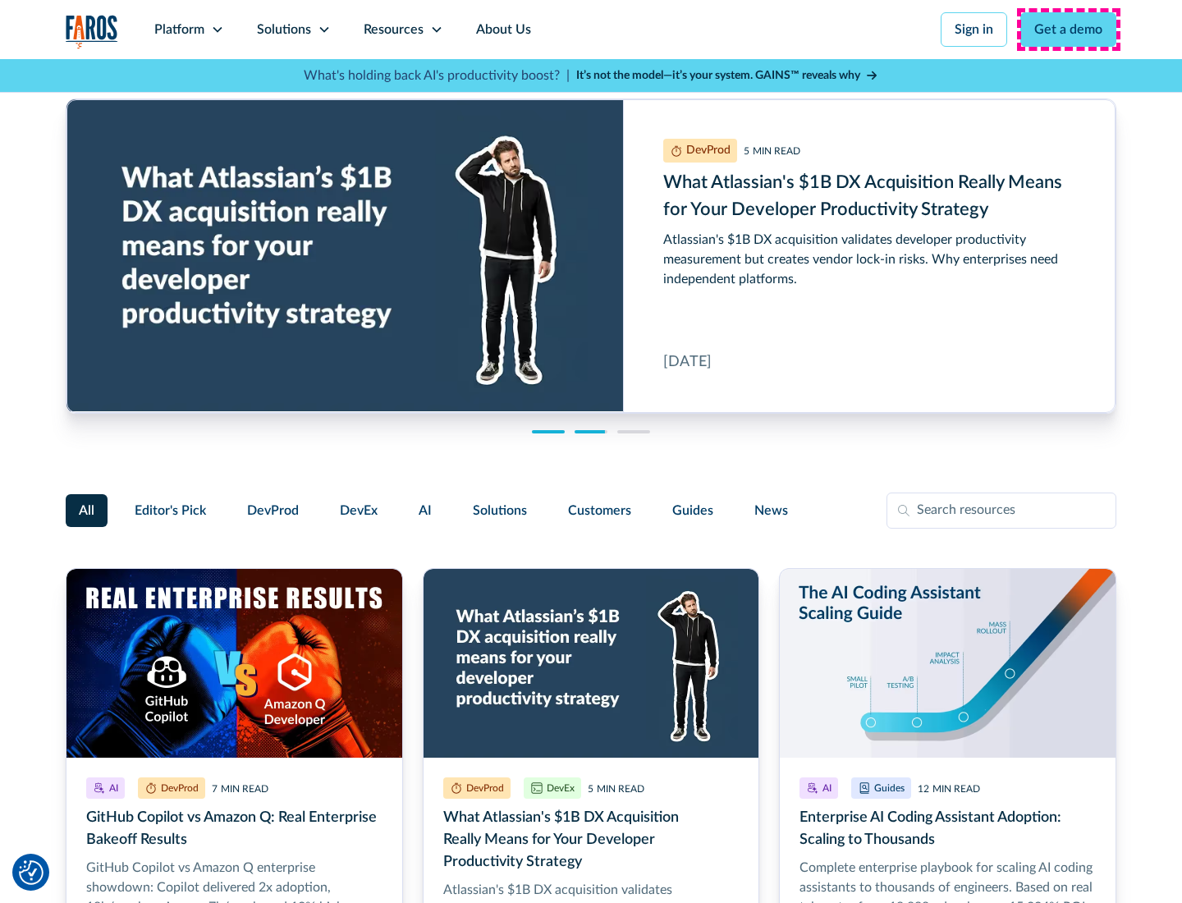
click at [1069, 30] on link "Get a demo" at bounding box center [1068, 29] width 96 height 34
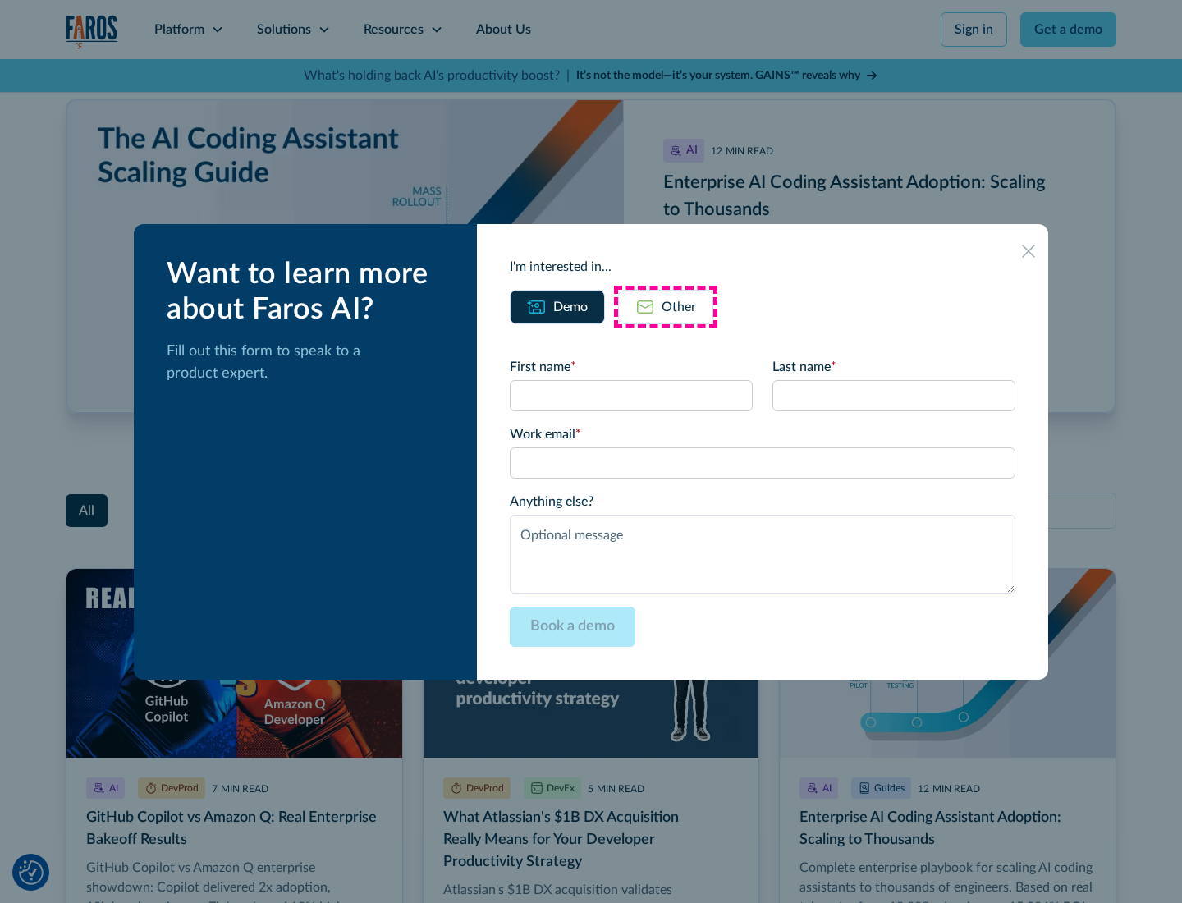
click at [666, 306] on div "Other" at bounding box center [679, 307] width 34 height 20
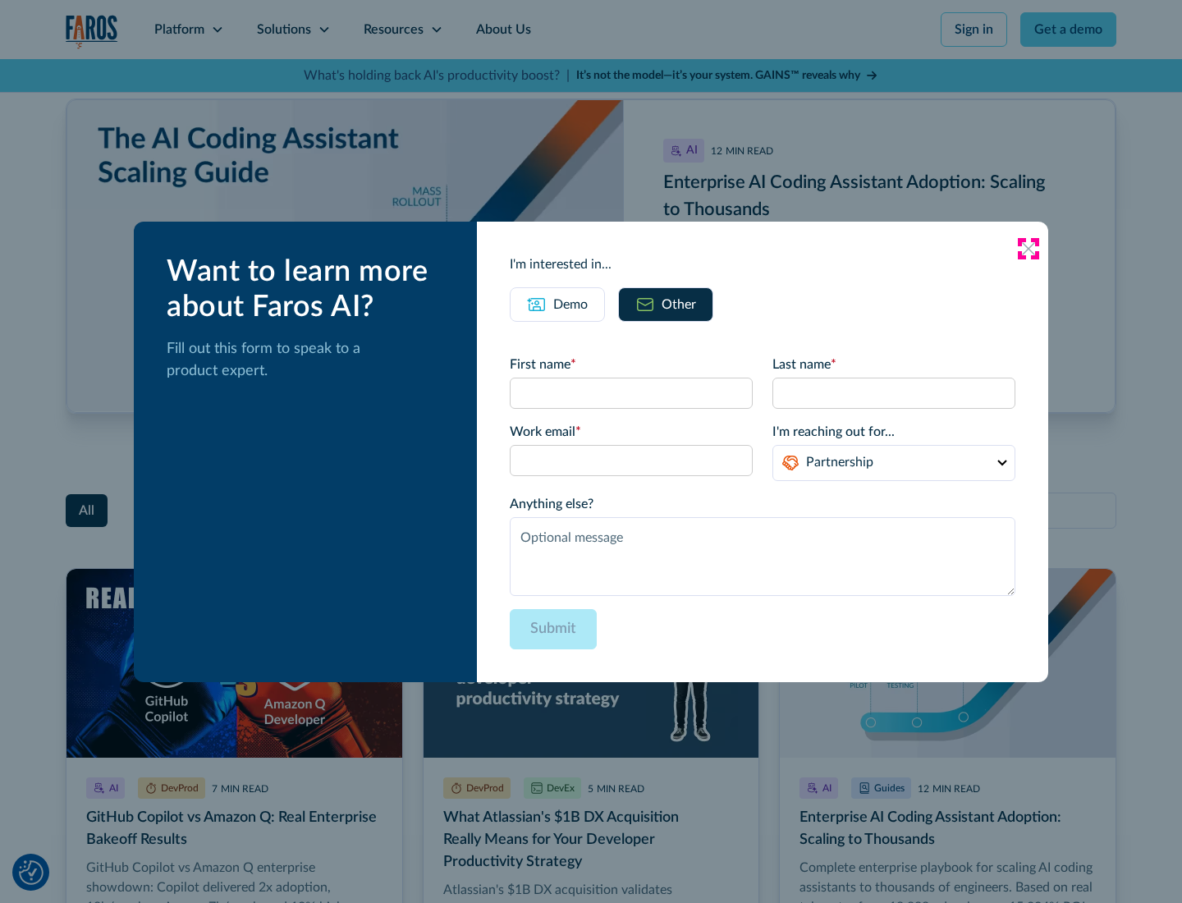
click at [1028, 248] on icon at bounding box center [1028, 248] width 13 height 13
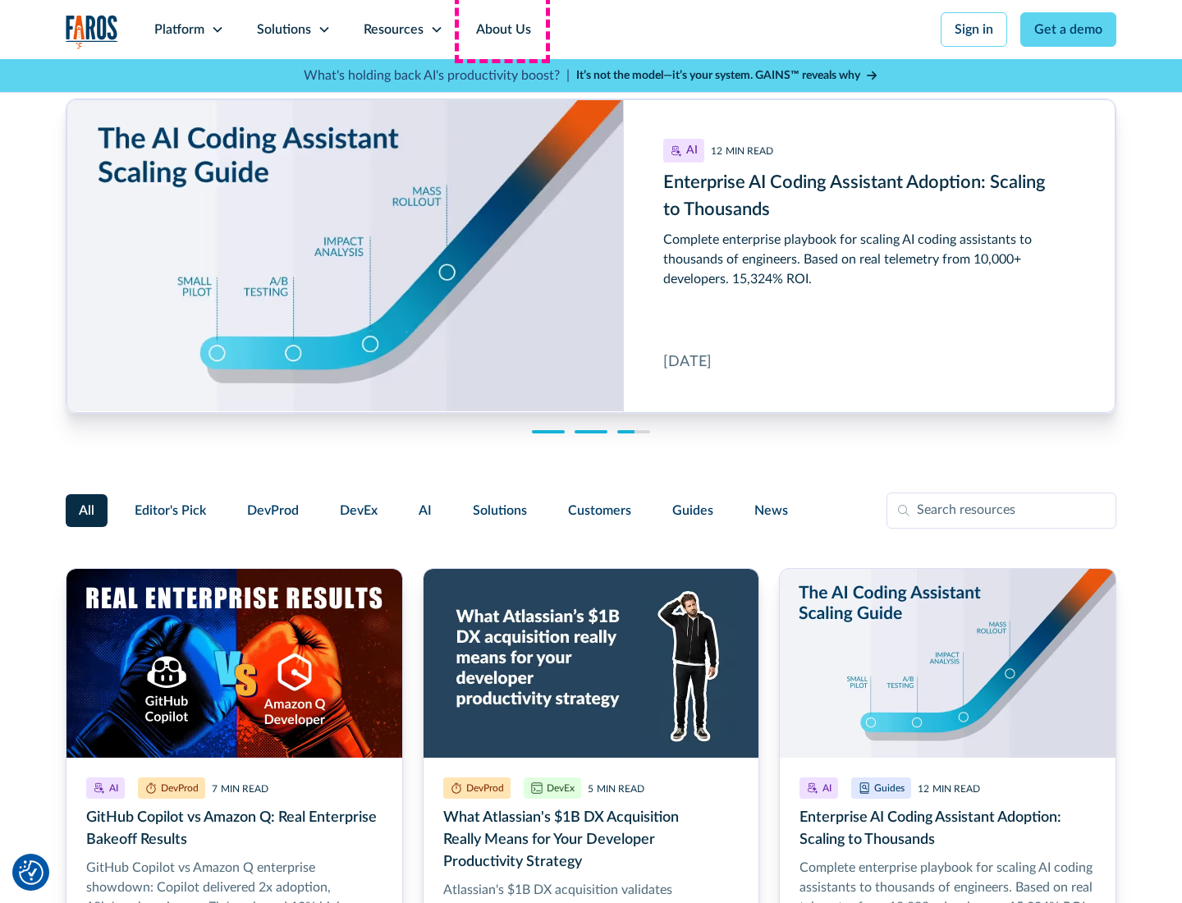
click at [502, 30] on link "About Us" at bounding box center [504, 29] width 88 height 59
